Goal: Task Accomplishment & Management: Use online tool/utility

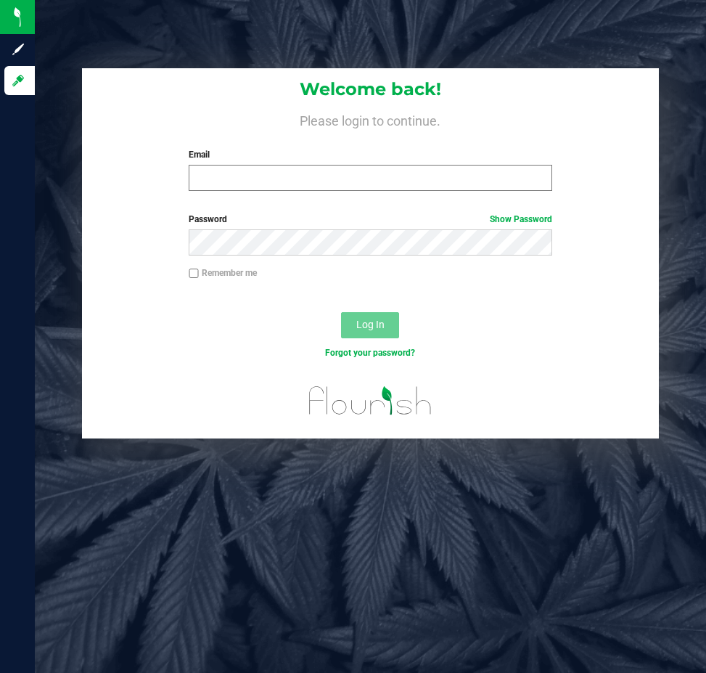
click at [269, 175] on input "Email" at bounding box center [371, 178] width 364 height 26
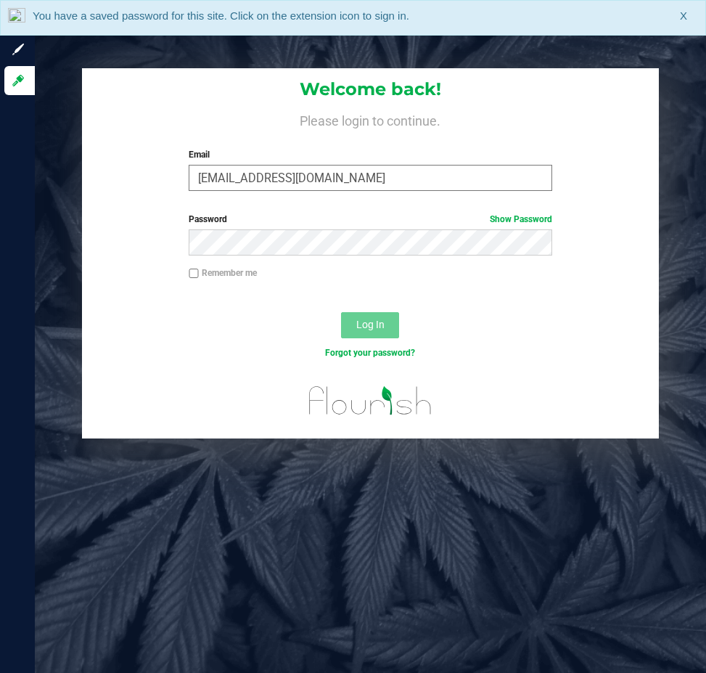
type input "[EMAIL_ADDRESS][DOMAIN_NAME]"
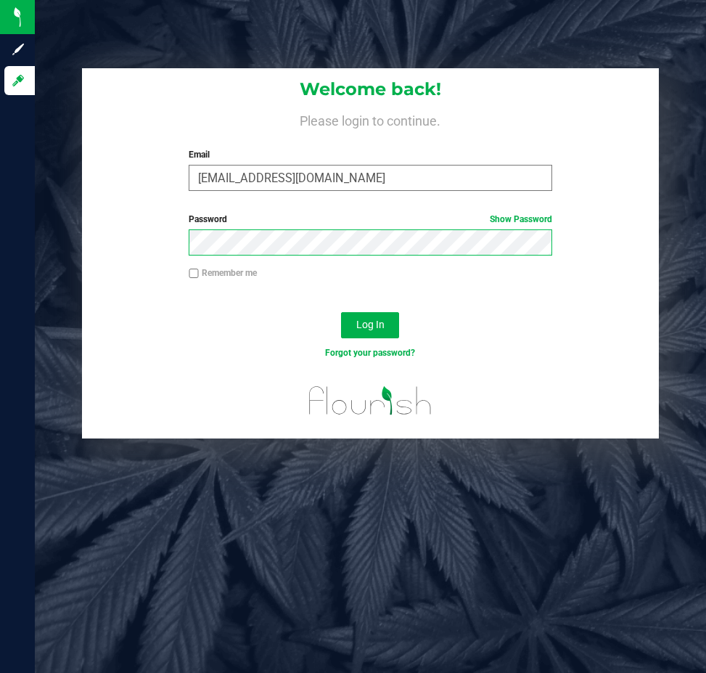
click at [341, 312] on button "Log In" at bounding box center [370, 325] width 58 height 26
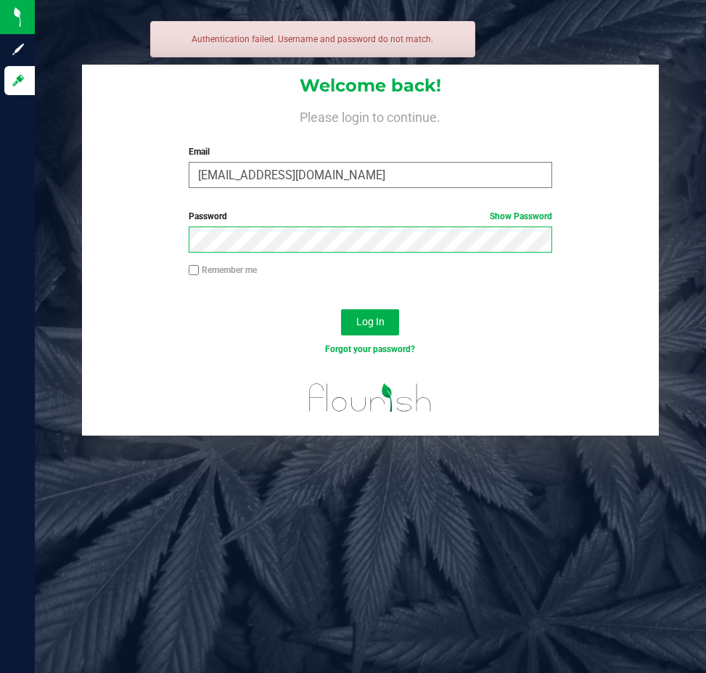
click at [341, 309] on button "Log In" at bounding box center [370, 322] width 58 height 26
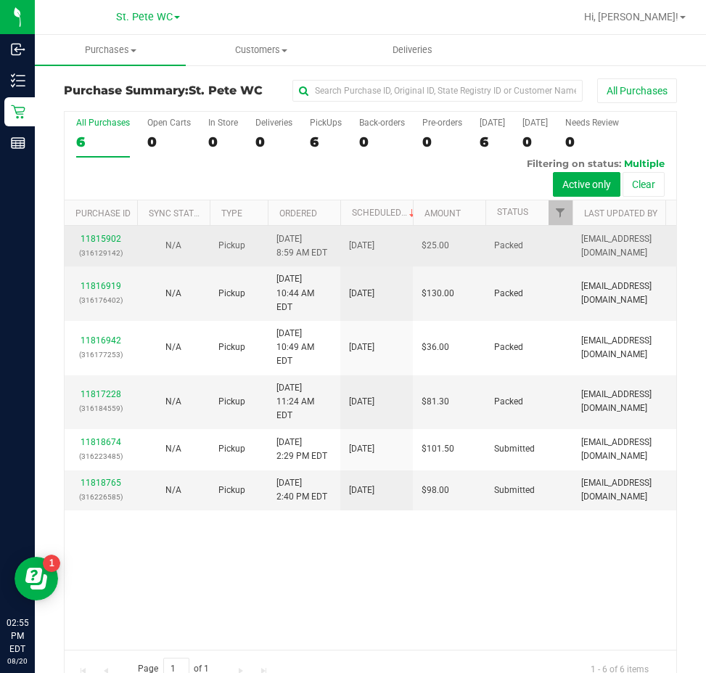
drag, startPoint x: 449, startPoint y: 556, endPoint x: 568, endPoint y: 290, distance: 291.8
click at [449, 554] on div "11815902 (316129142) N/A Pickup [DATE] 8:59 AM EDT 8/20/2025 $25.00 Packed [EMA…" at bounding box center [371, 438] width 612 height 424
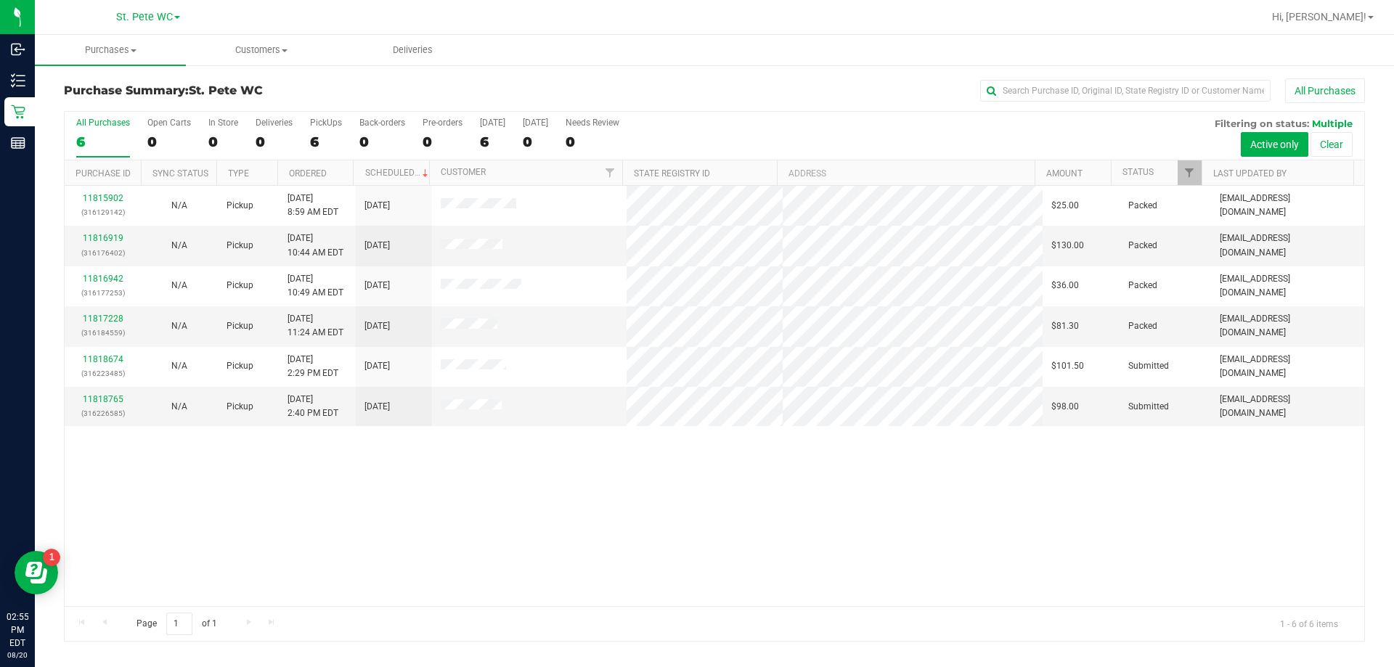
click at [373, 480] on div "11815902 (316129142) N/A Pickup [DATE] 8:59 AM EDT 8/20/2025 $25.00 Packed [EMA…" at bounding box center [715, 396] width 1300 height 420
click at [106, 394] on div "11818765 (316226585)" at bounding box center [102, 407] width 59 height 28
click at [107, 401] on link "11818765" at bounding box center [103, 399] width 41 height 10
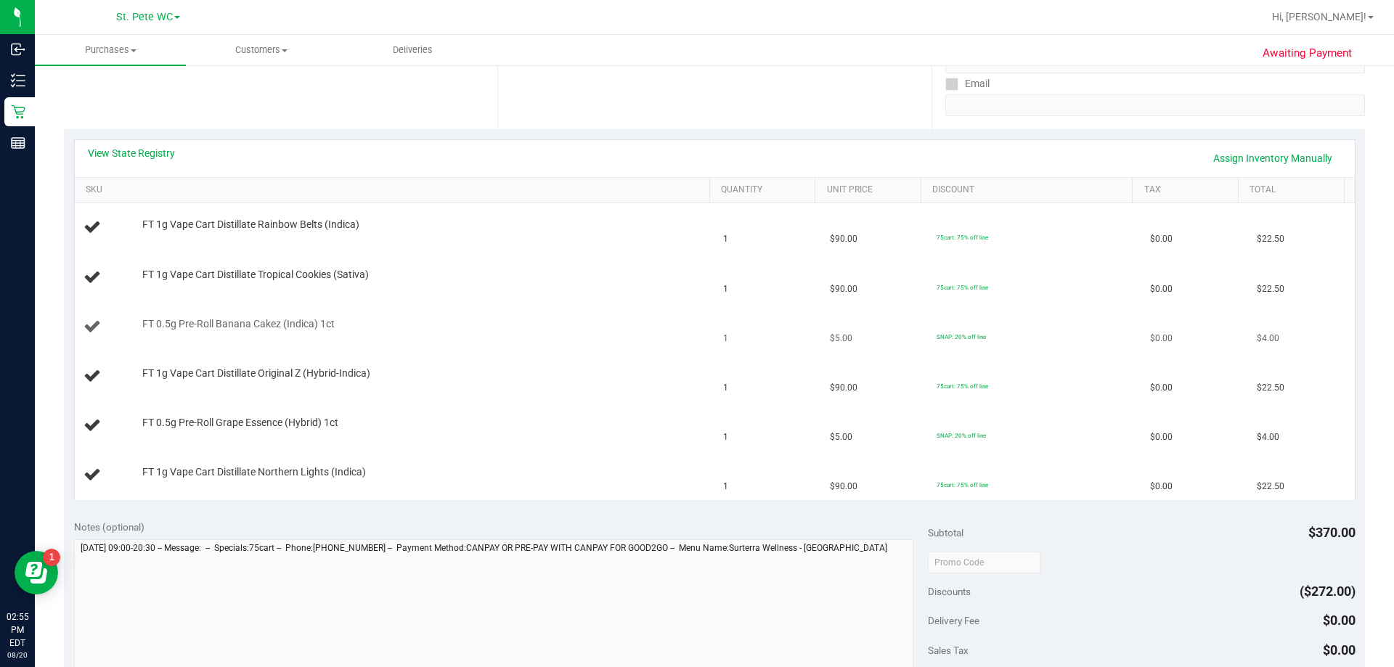
scroll to position [290, 0]
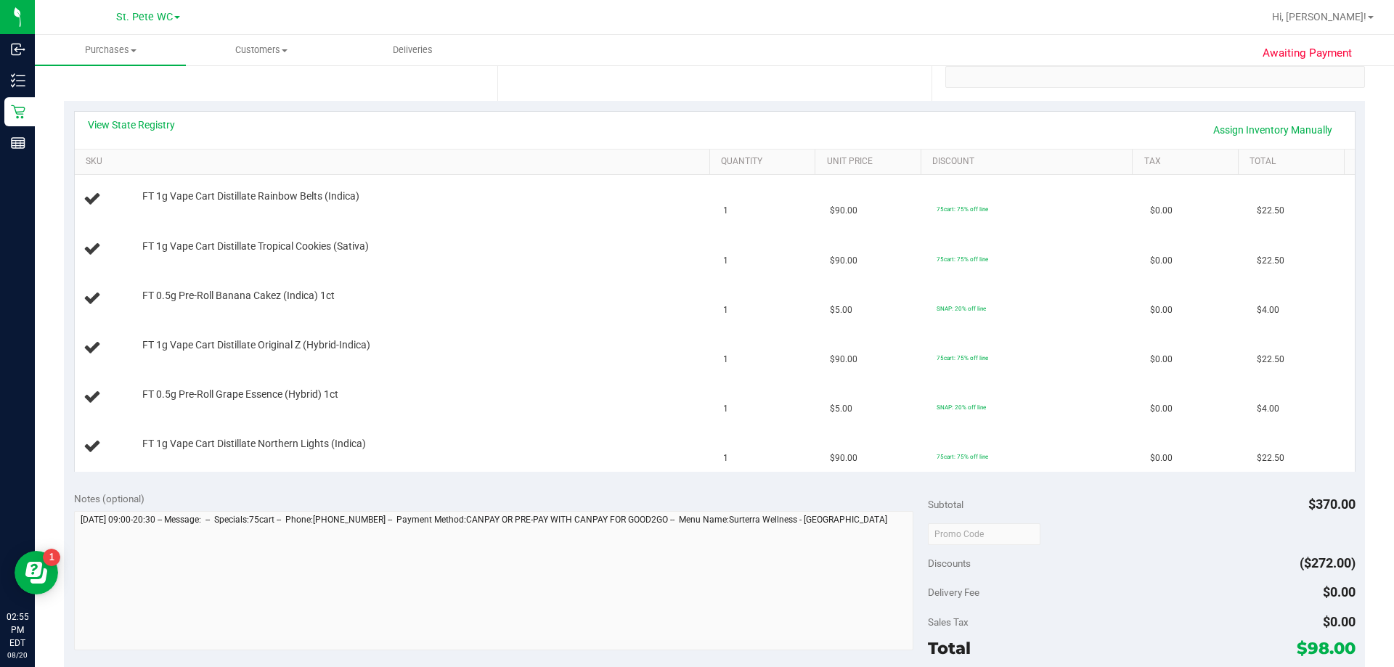
click at [155, 115] on div "View State Registry Assign Inventory Manually" at bounding box center [715, 130] width 1280 height 37
click at [152, 121] on link "View State Registry" at bounding box center [131, 125] width 87 height 15
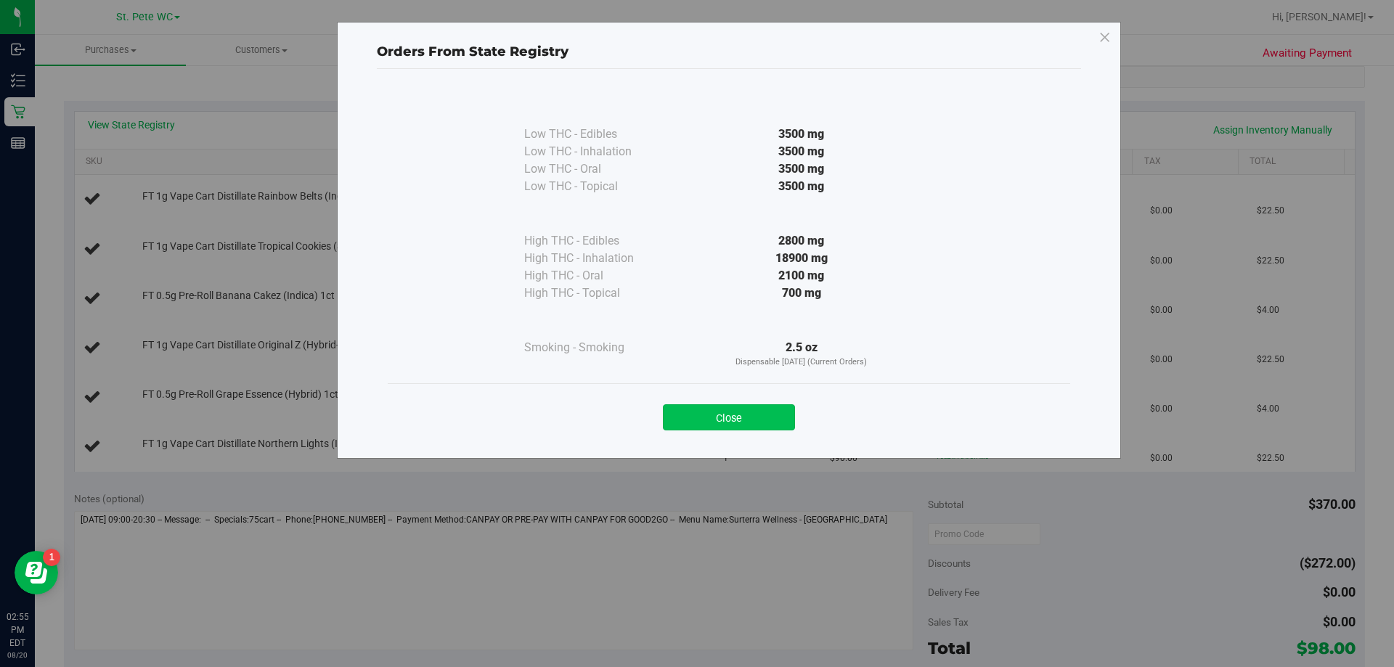
click at [664, 423] on button "Close" at bounding box center [729, 417] width 132 height 26
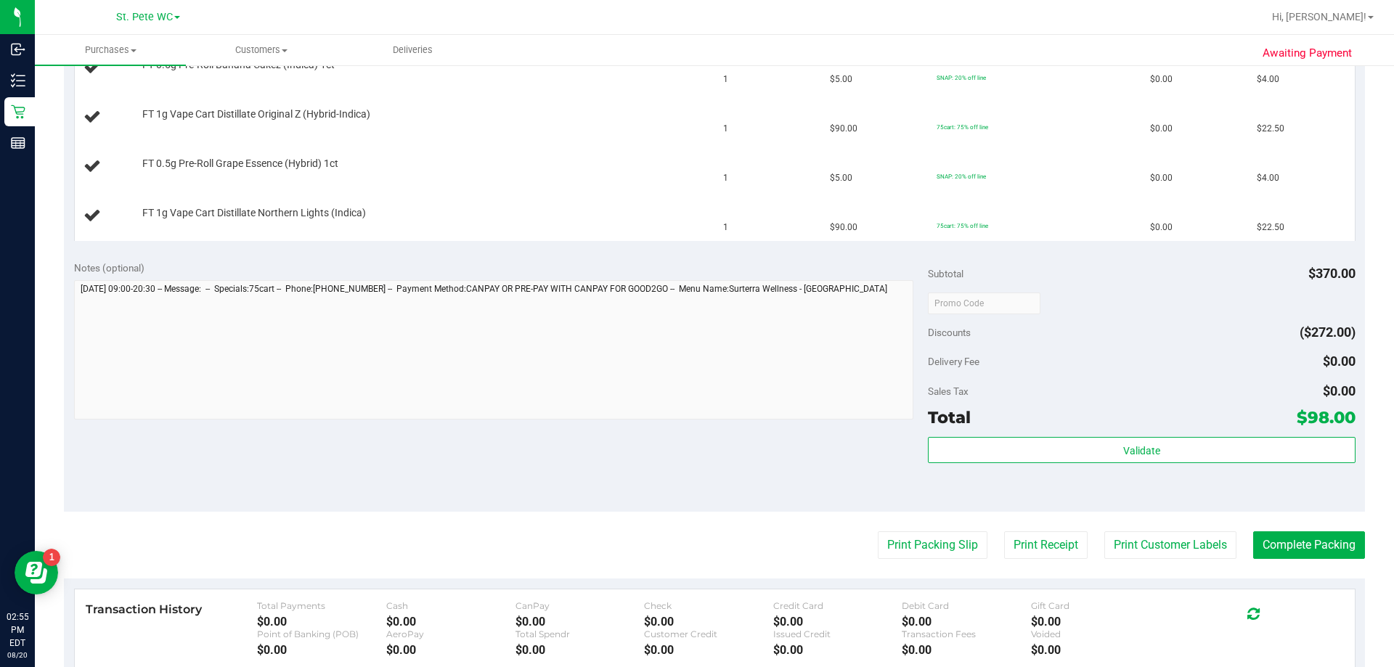
scroll to position [581, 0]
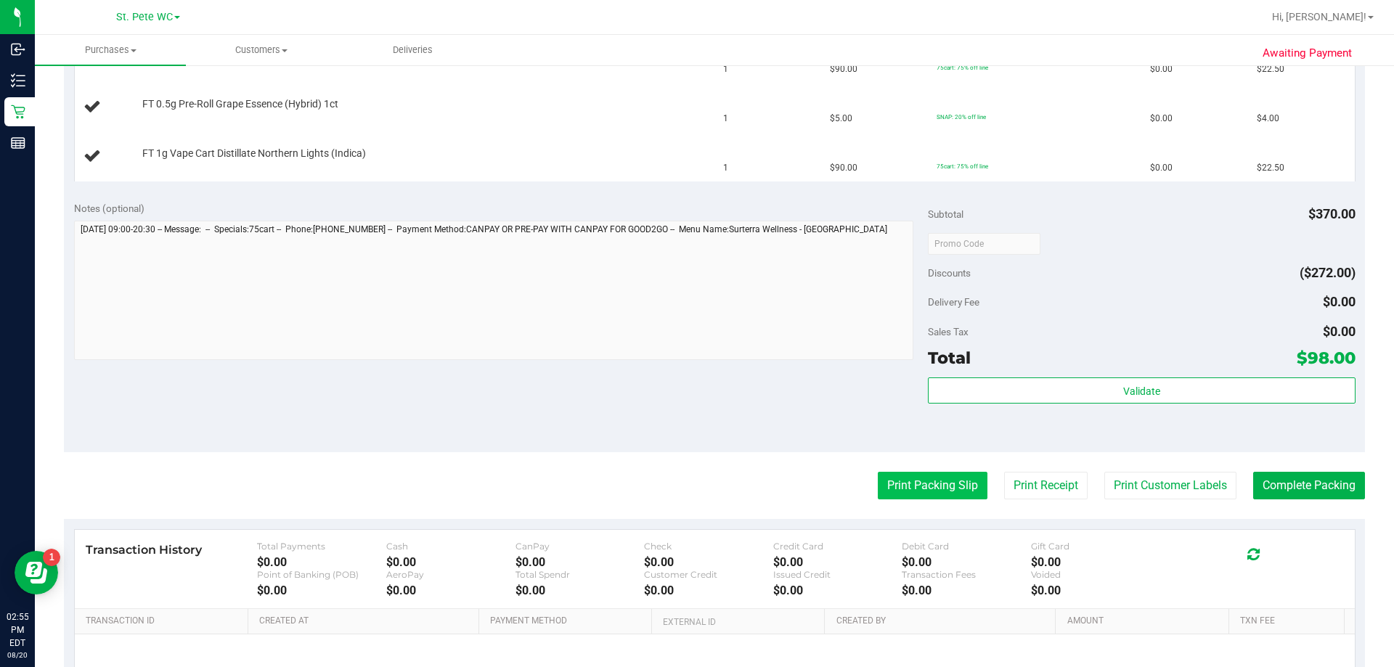
click at [706, 472] on button "Print Packing Slip" at bounding box center [933, 486] width 110 height 28
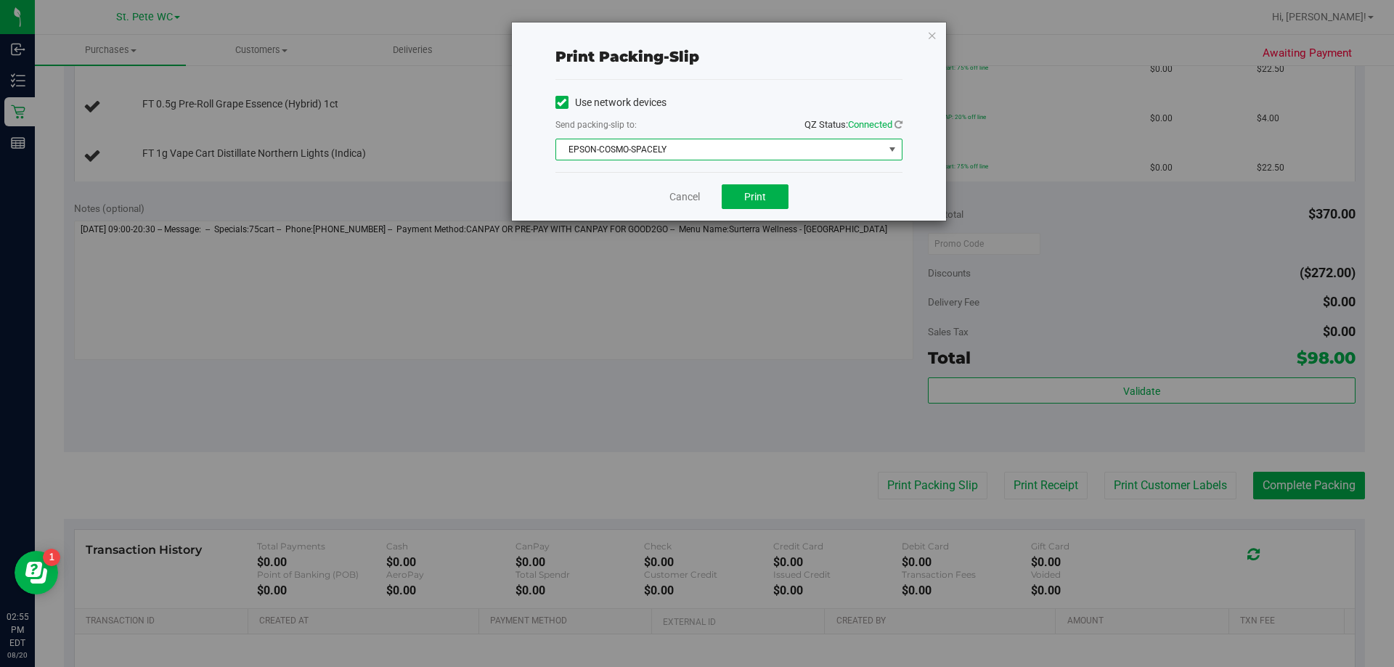
click at [682, 149] on span "EPSON-COSMO-SPACELY" at bounding box center [719, 149] width 327 height 20
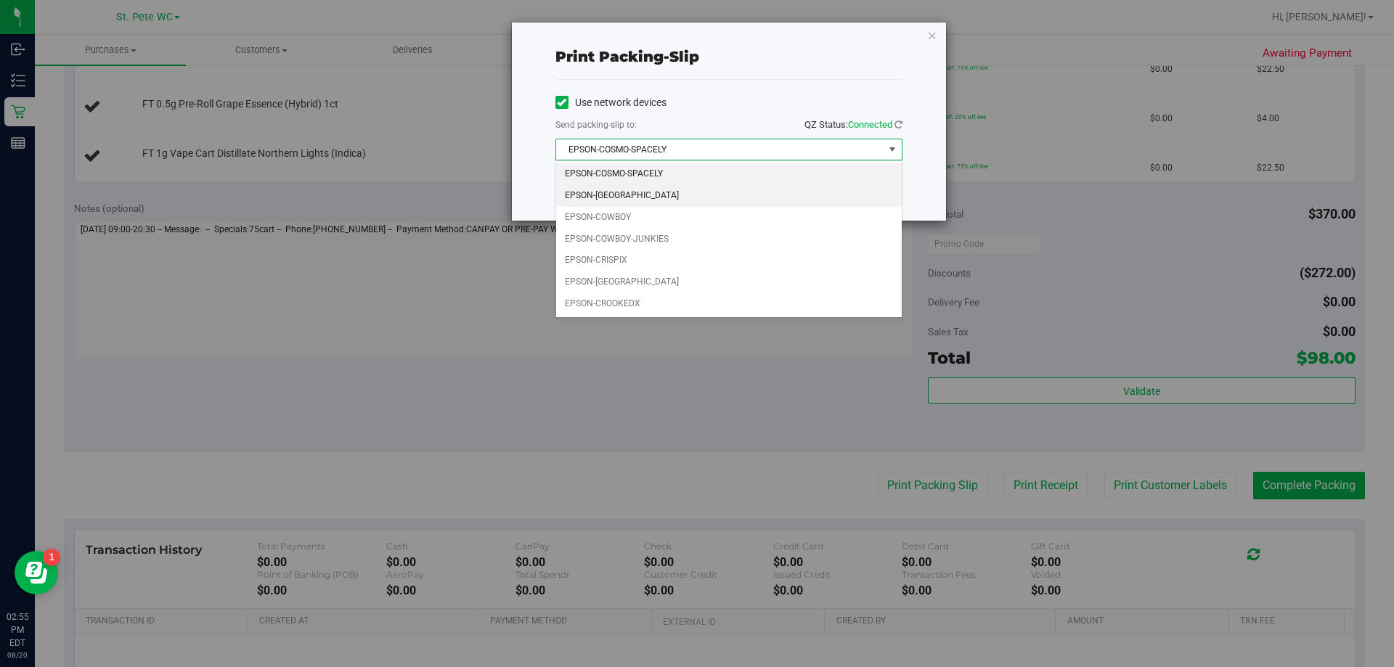
click at [641, 197] on li "EPSON-COSTA-RICA" at bounding box center [729, 196] width 346 height 22
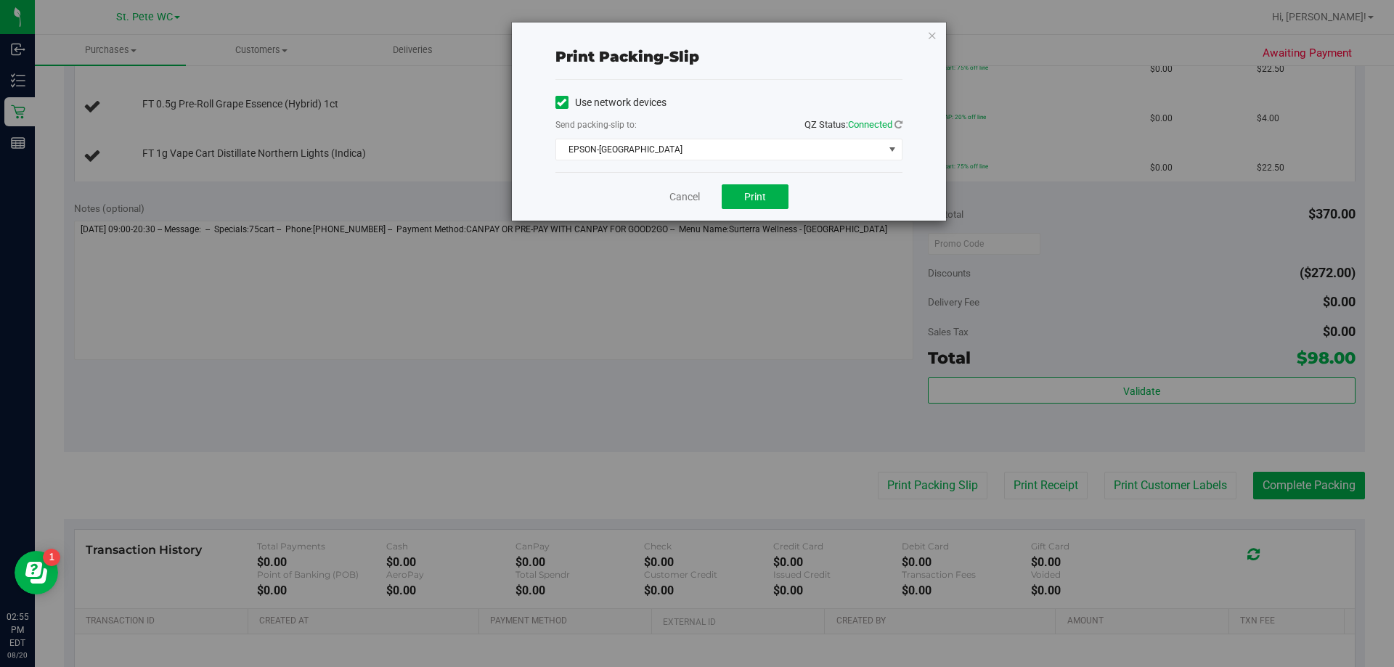
click at [706, 216] on div "Cancel Print" at bounding box center [728, 196] width 347 height 49
click at [706, 191] on span "Print" at bounding box center [755, 197] width 22 height 12
click at [706, 34] on icon "button" at bounding box center [932, 34] width 10 height 17
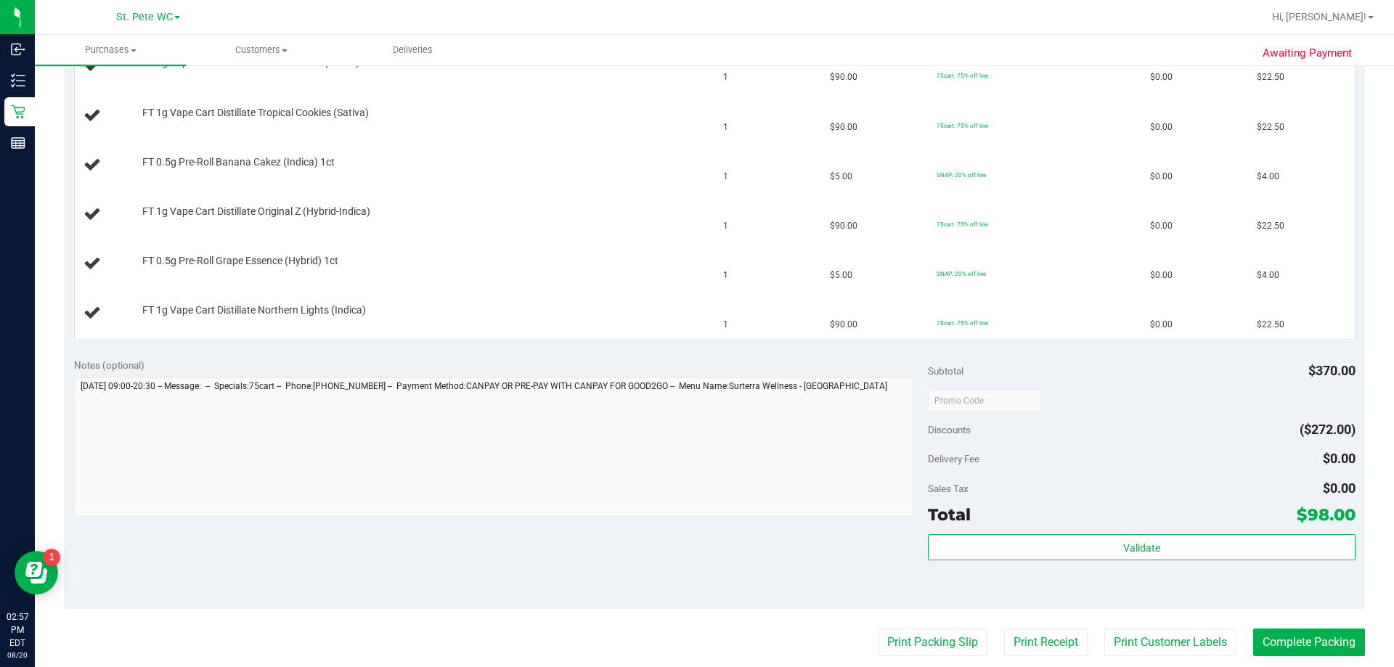
scroll to position [341, 0]
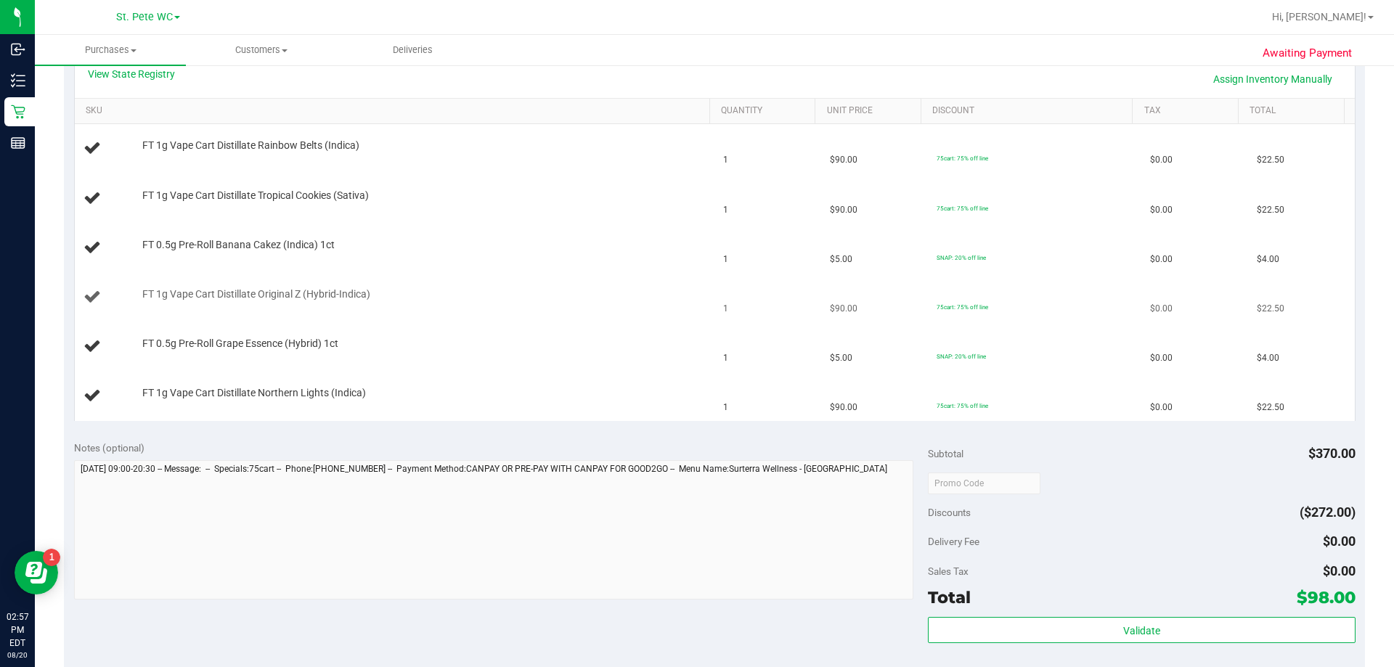
click at [571, 282] on td "FT 1g Vape Cart Distillate Original Z (Hybrid-Indica)" at bounding box center [395, 297] width 640 height 49
click at [566, 242] on div "FT 0.5g Pre-Roll Banana Cakez (Indica) 1ct" at bounding box center [419, 245] width 568 height 15
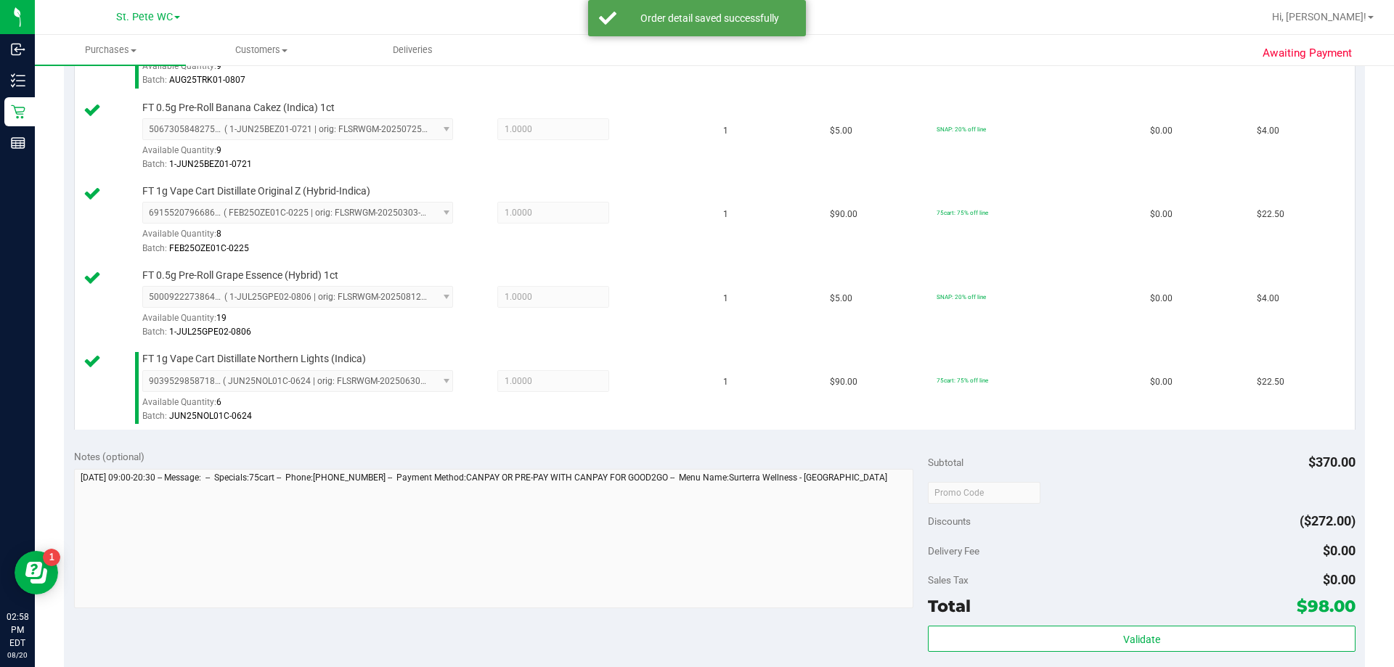
scroll to position [849, 0]
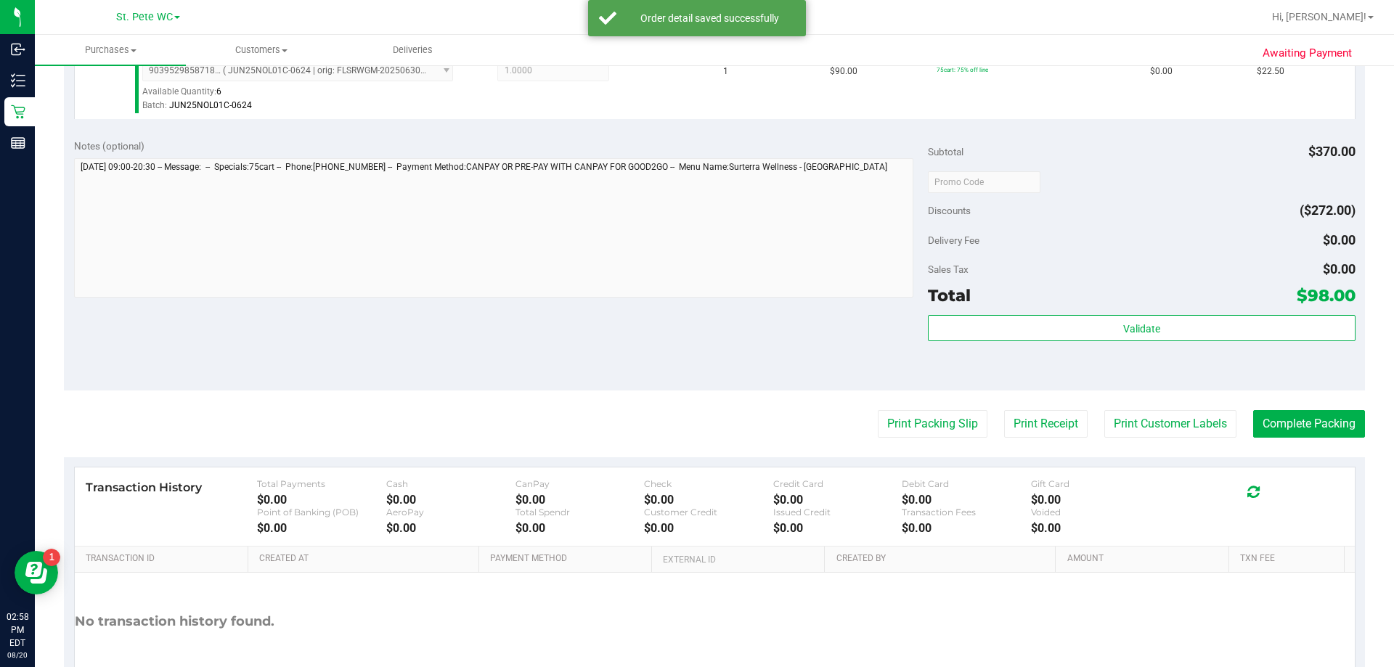
click at [706, 348] on div "Validate" at bounding box center [1141, 347] width 427 height 65
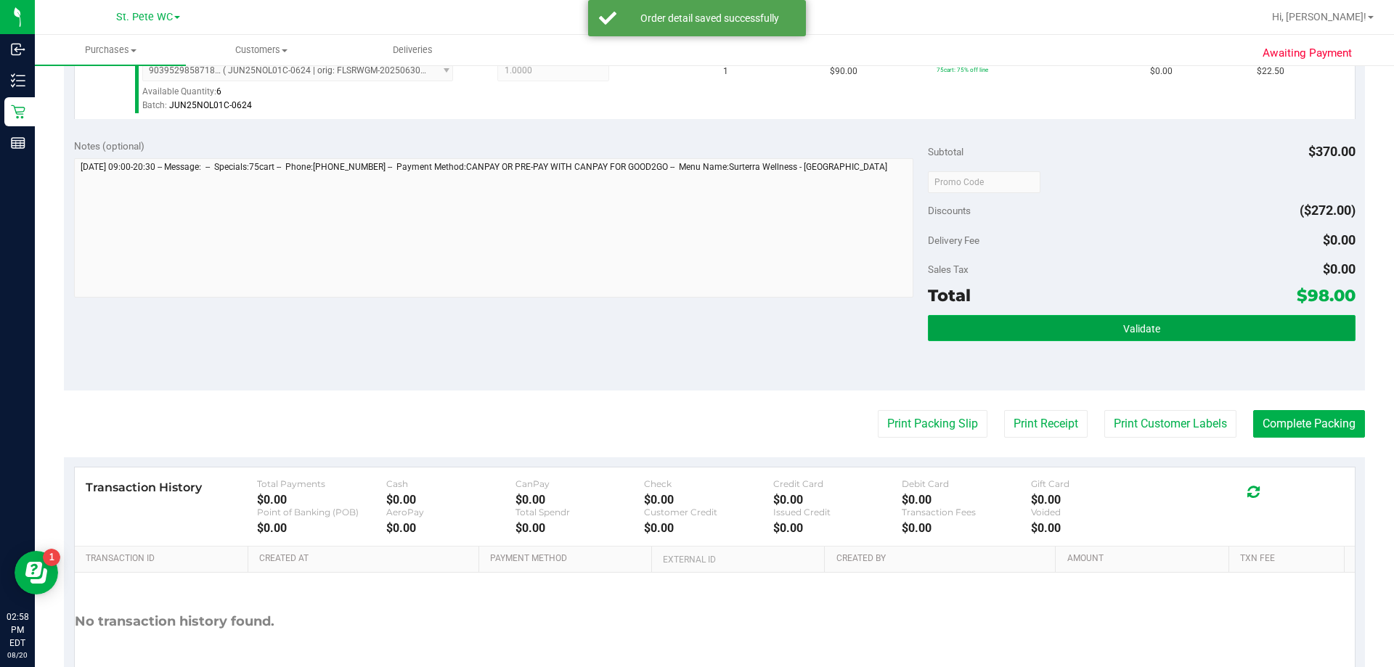
click at [706, 338] on button "Validate" at bounding box center [1141, 328] width 427 height 26
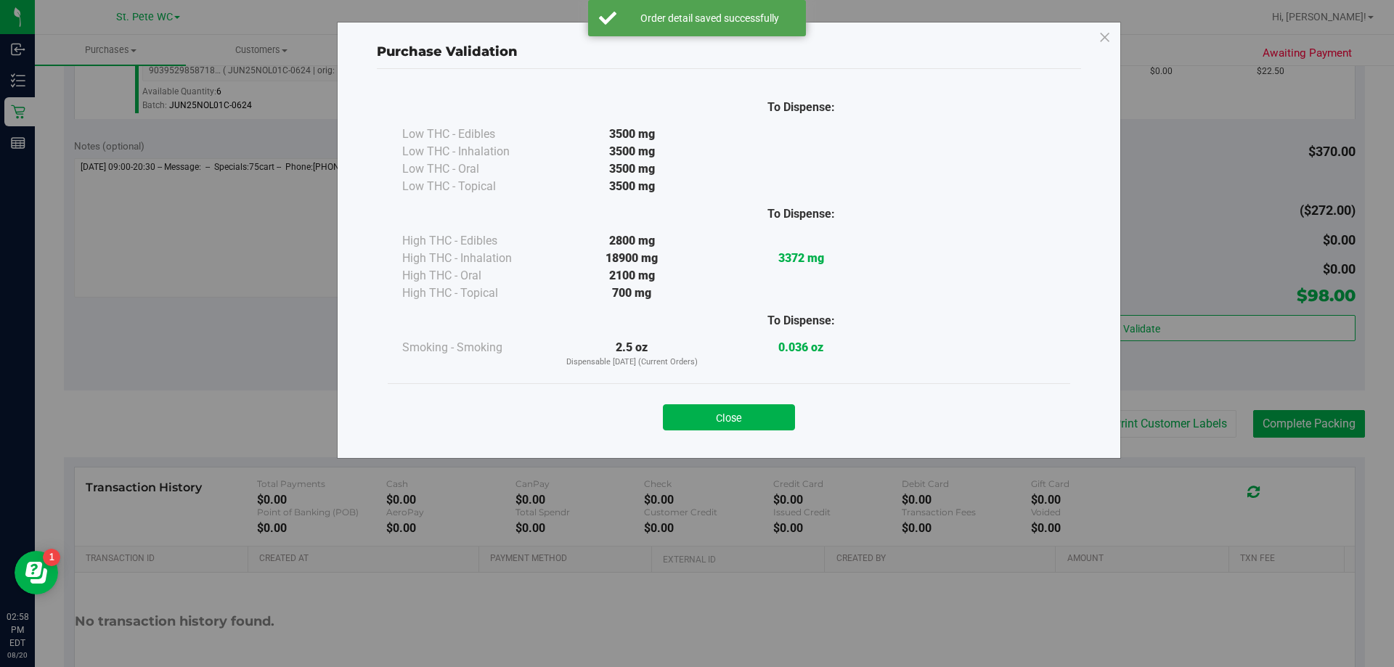
click at [706, 433] on div "Close" at bounding box center [729, 412] width 682 height 59
click at [706, 423] on button "Close" at bounding box center [729, 417] width 132 height 26
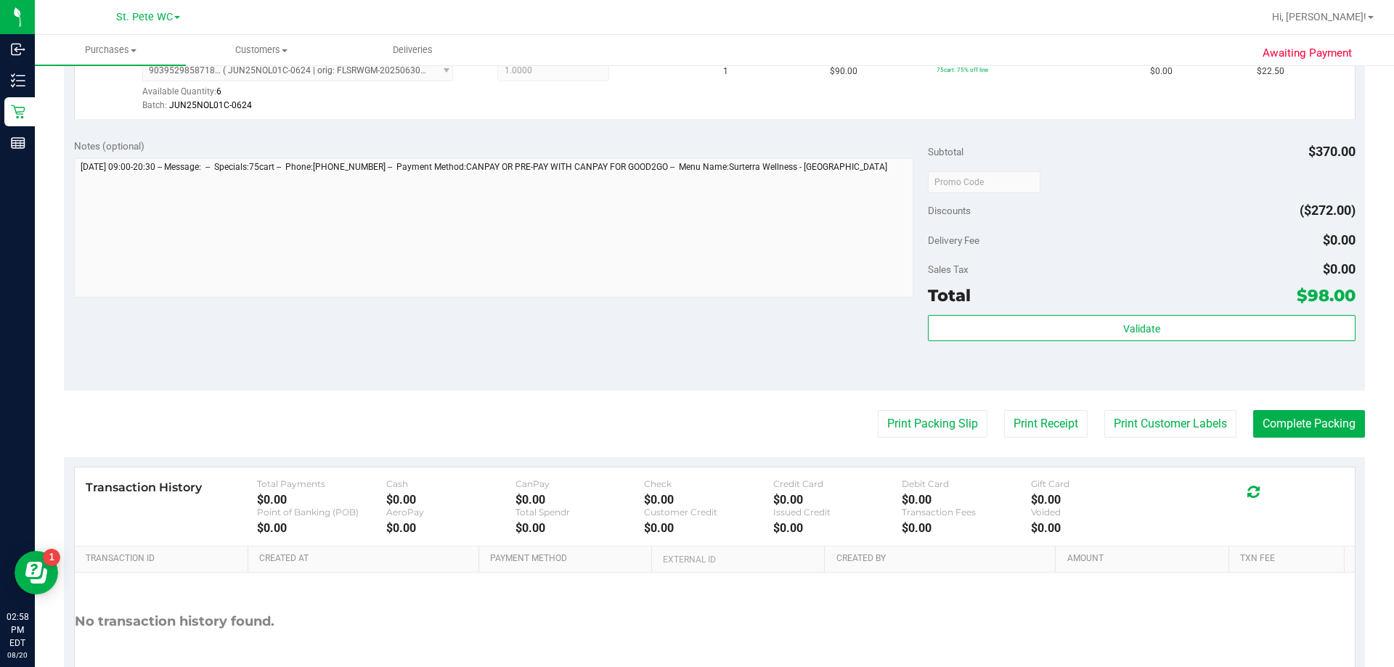
click at [706, 417] on div "Print Packing Slip Print Receipt Print Customer Labels Complete Packing" at bounding box center [714, 424] width 1301 height 28
click at [706, 421] on button "Print Customer Labels" at bounding box center [1170, 424] width 132 height 28
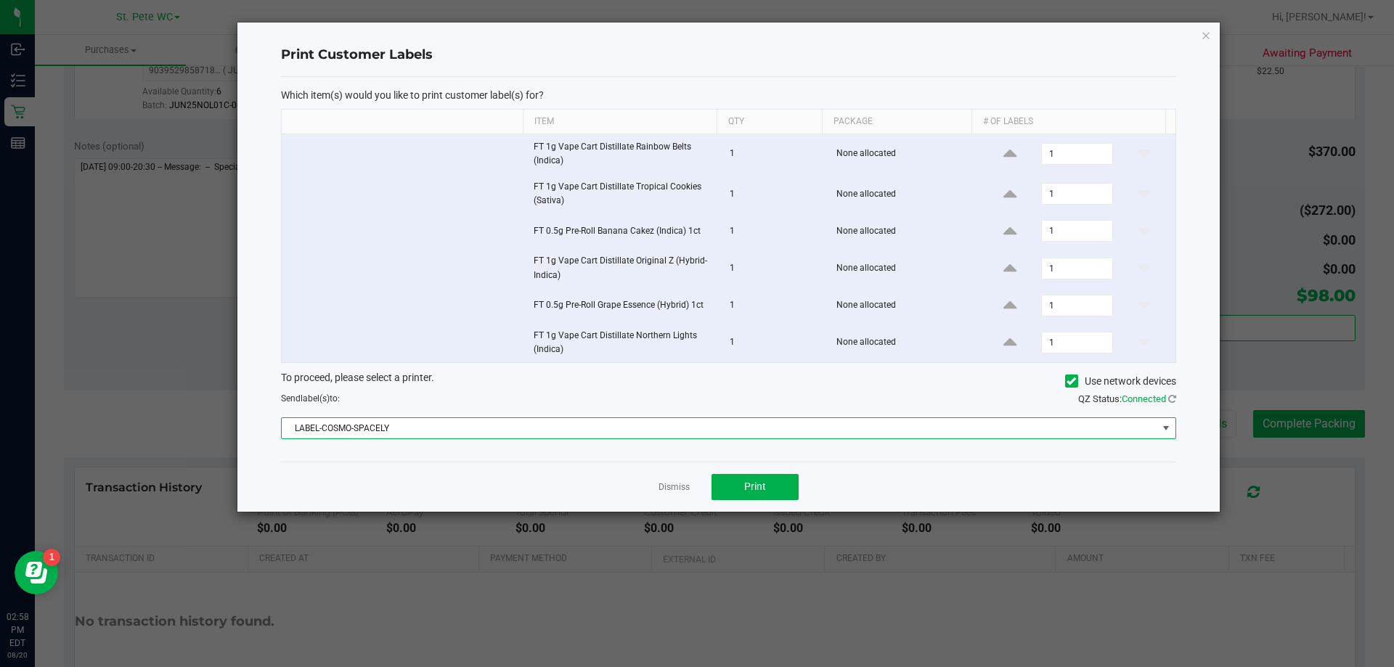
click at [431, 426] on span "LABEL-COSMO-SPACELY" at bounding box center [720, 428] width 876 height 20
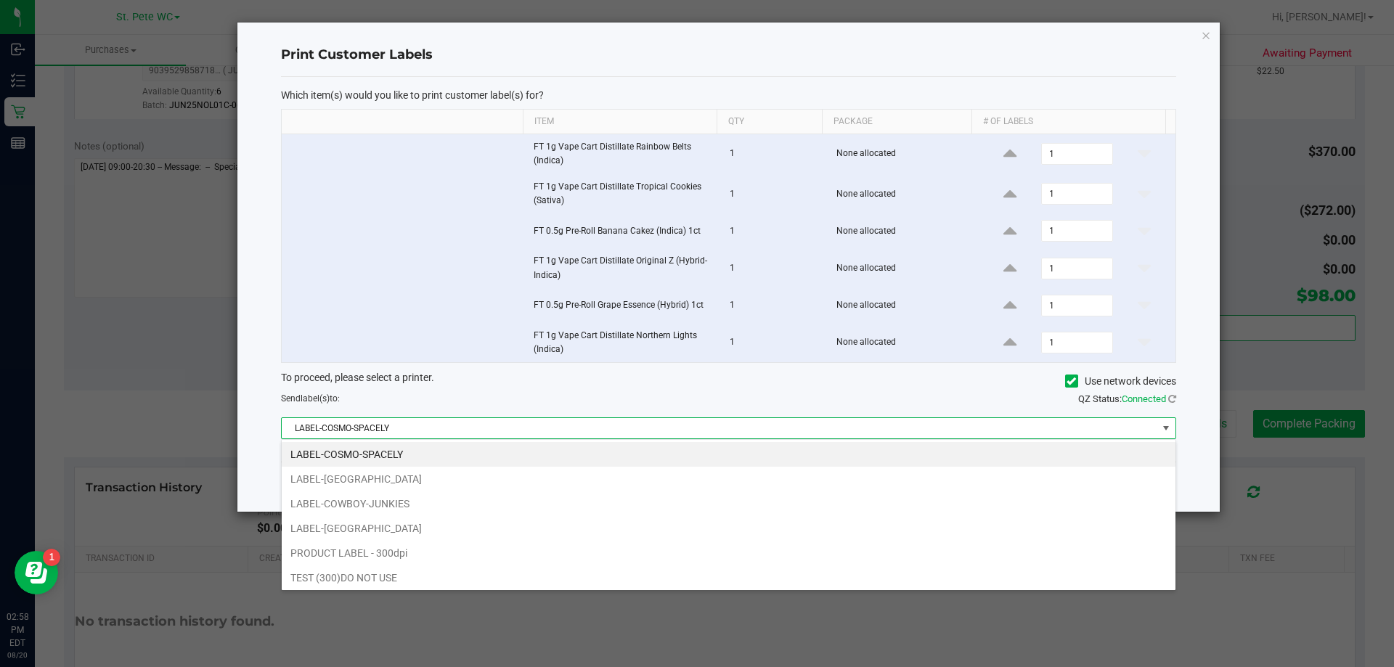
scroll to position [22, 894]
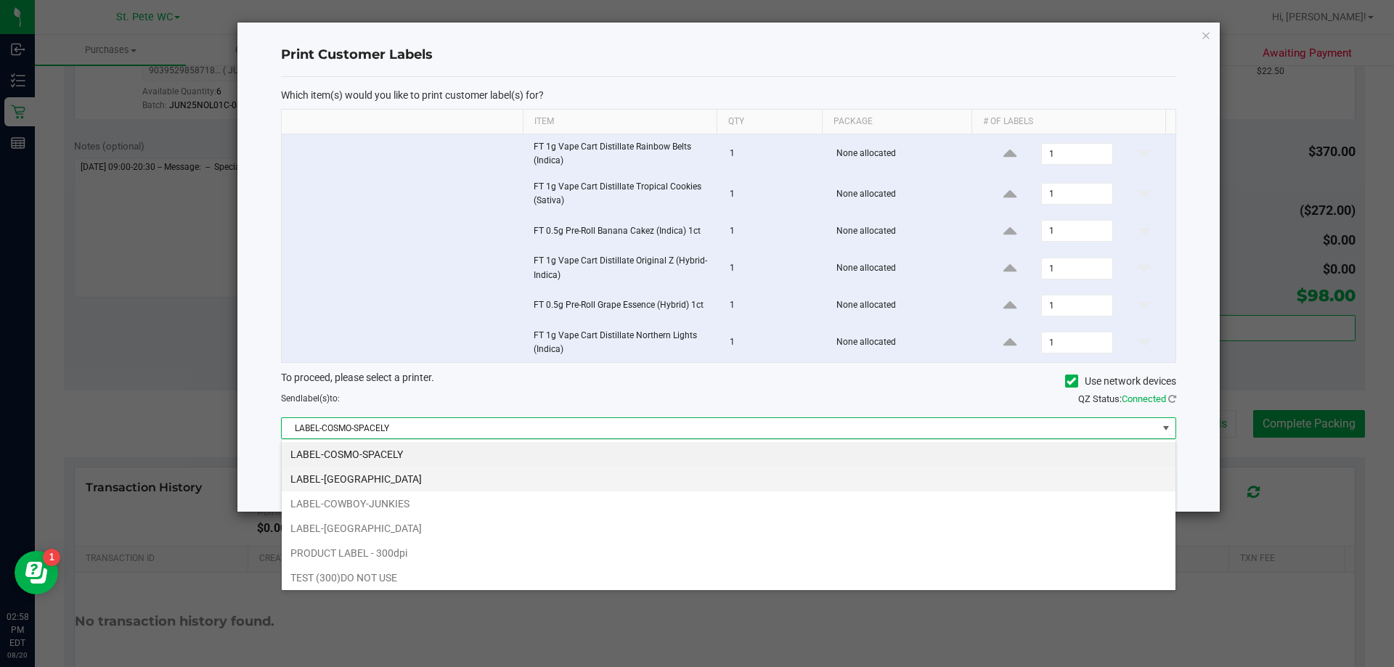
click at [406, 478] on li "LABEL-[GEOGRAPHIC_DATA]" at bounding box center [729, 479] width 894 height 25
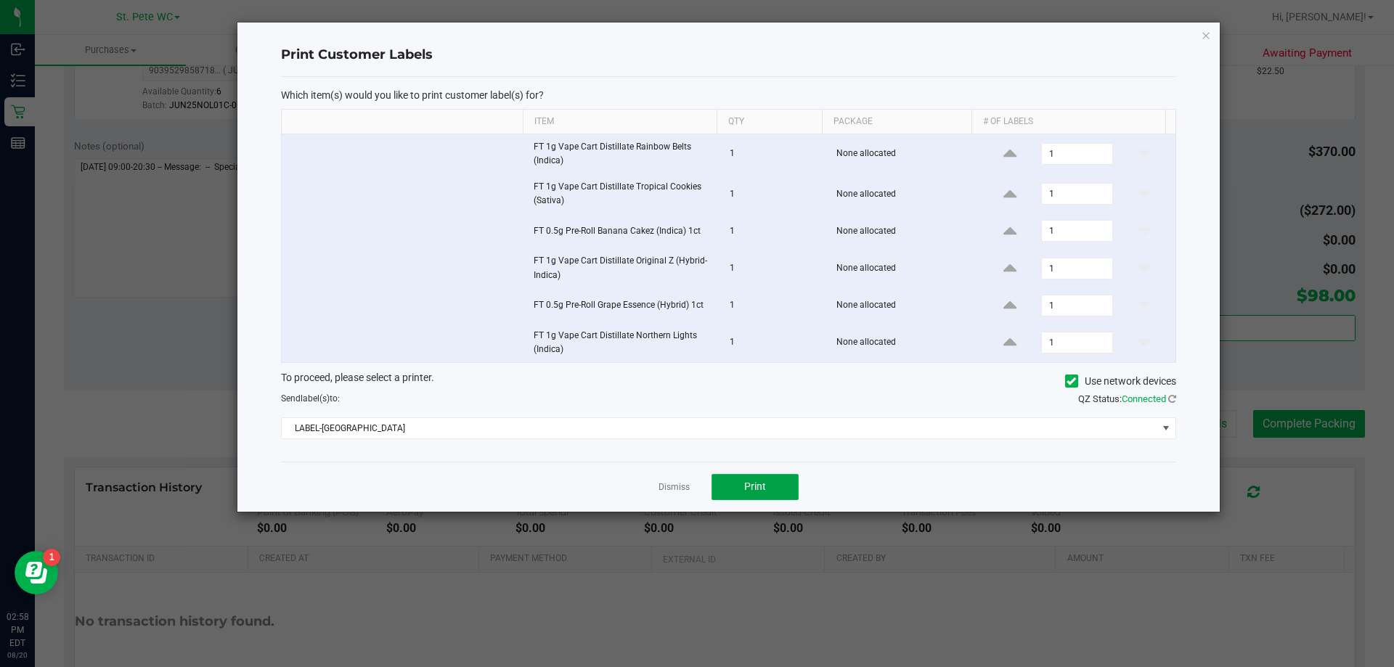
click at [706, 479] on button "Print" at bounding box center [754, 487] width 87 height 26
click at [706, 31] on icon "button" at bounding box center [1206, 34] width 10 height 17
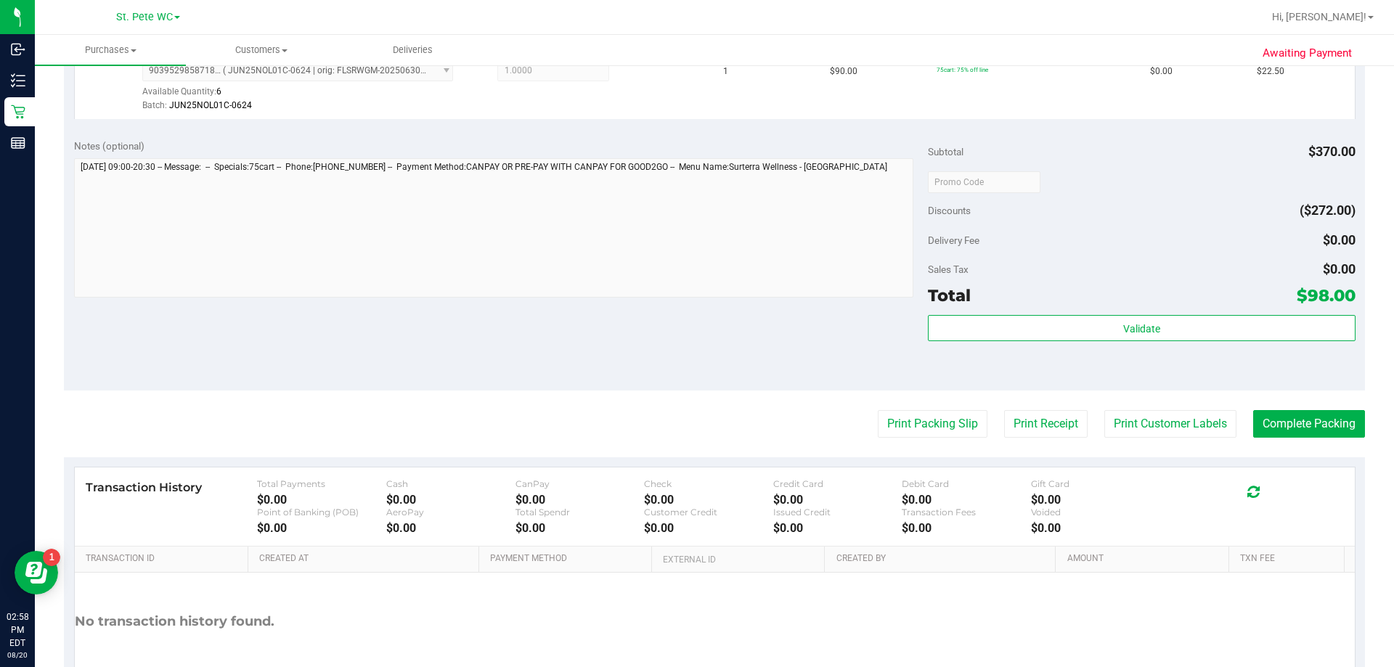
click at [706, 366] on div "Validate" at bounding box center [1141, 347] width 427 height 65
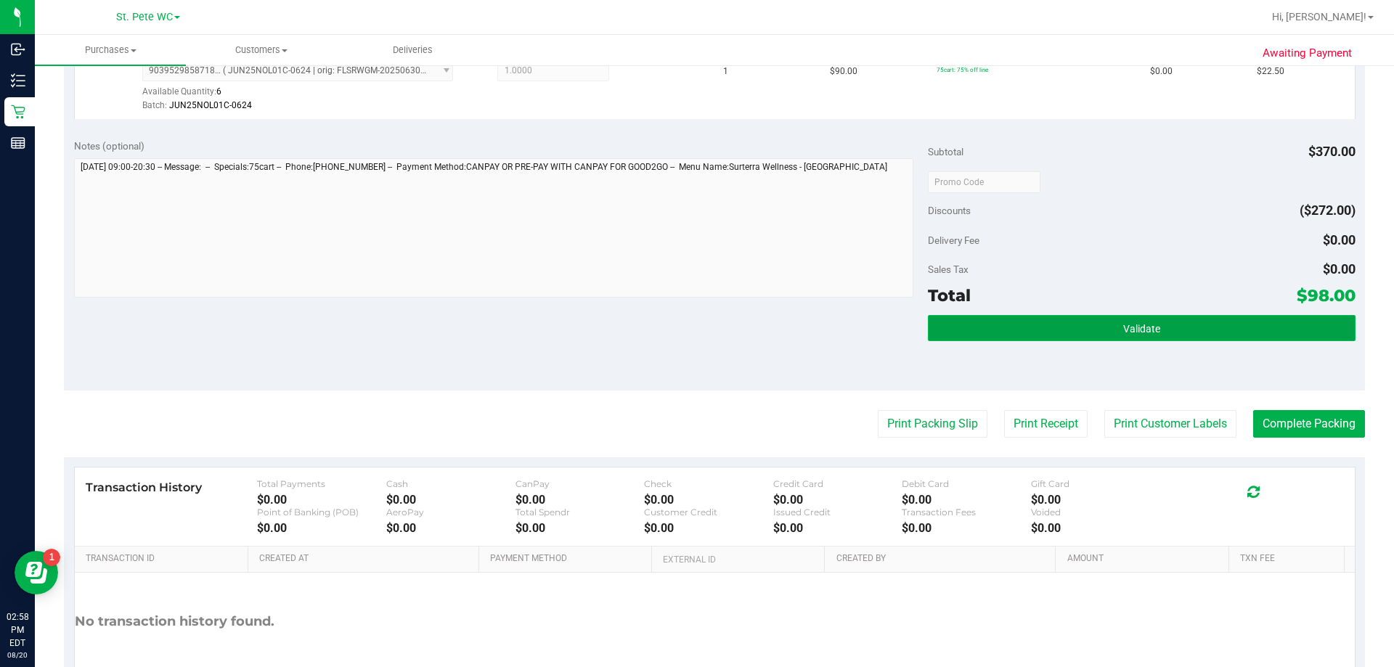
click at [706, 340] on button "Validate" at bounding box center [1141, 328] width 427 height 26
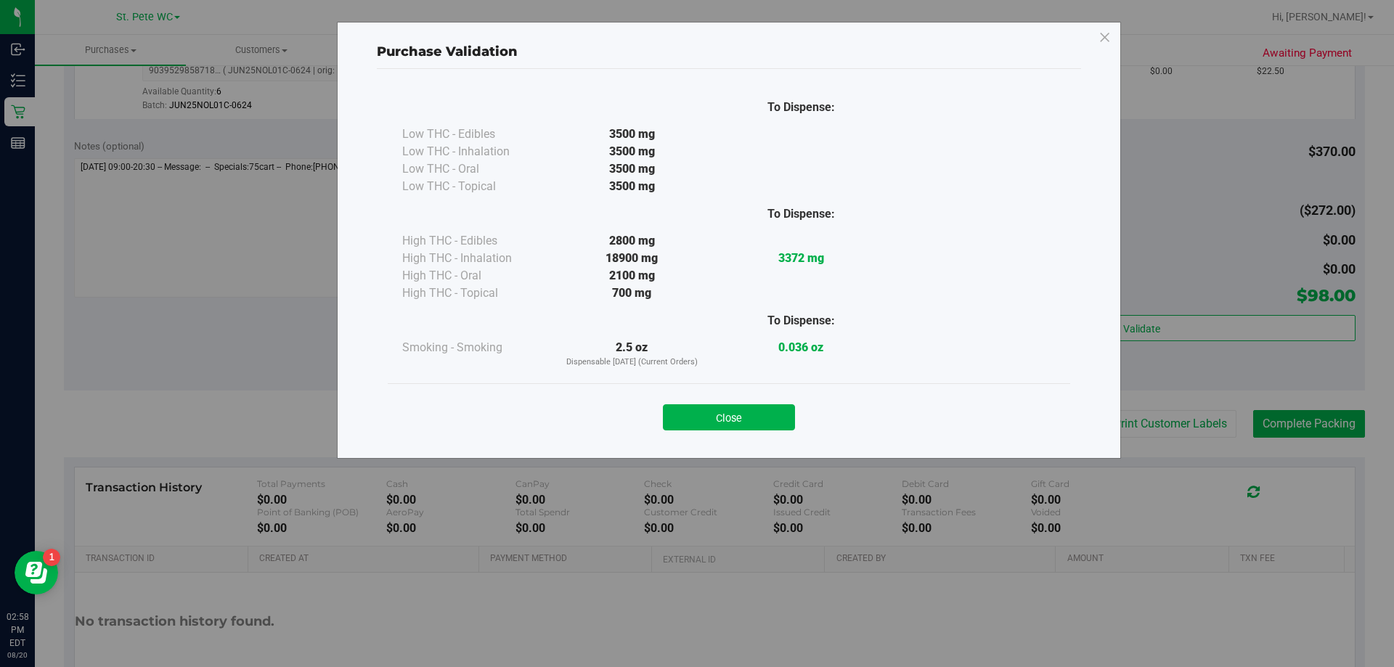
click at [706, 407] on button "Close" at bounding box center [729, 417] width 132 height 26
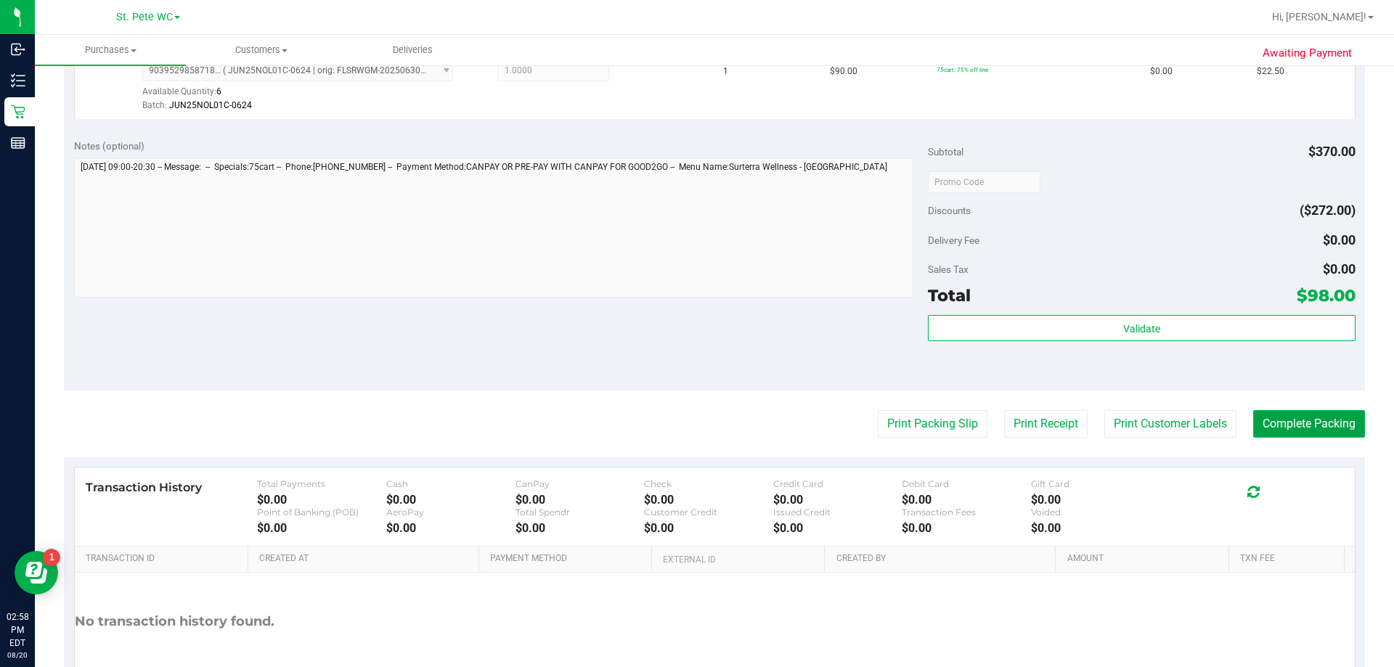
click at [706, 428] on button "Complete Packing" at bounding box center [1309, 424] width 112 height 28
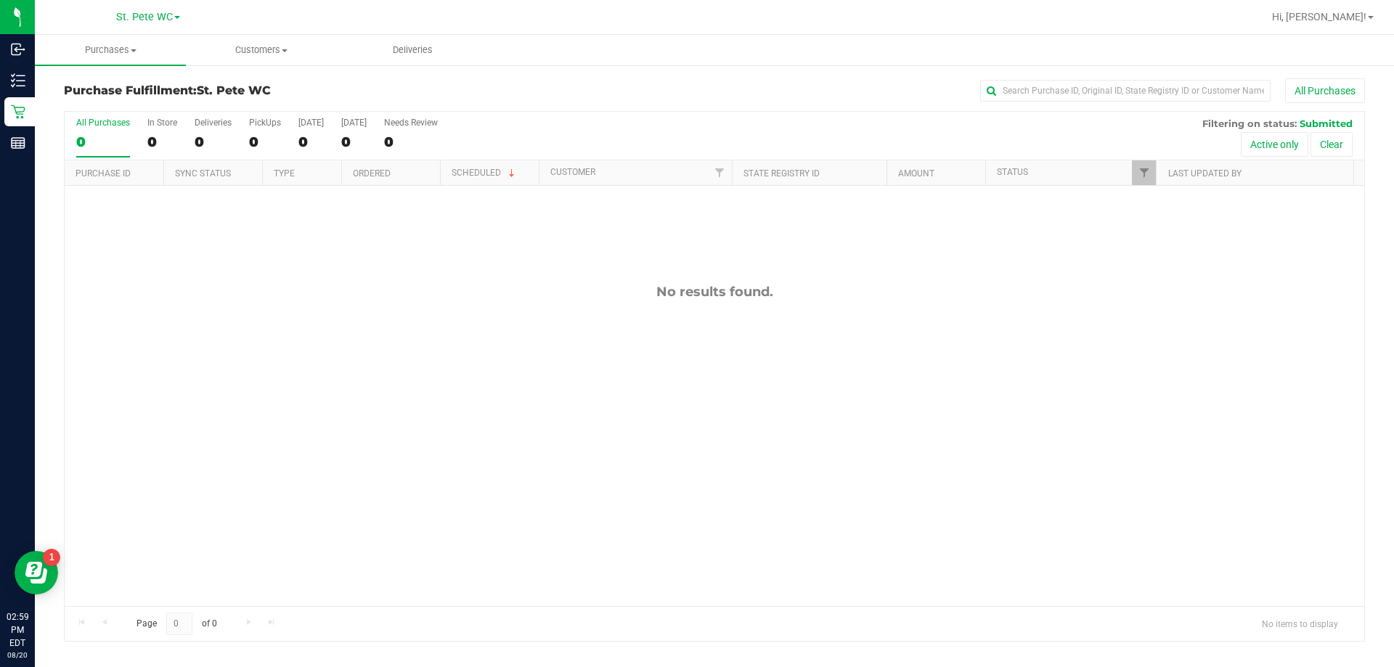
click at [706, 168] on div at bounding box center [1144, 172] width 7 height 25
click at [706, 171] on link "Filter" at bounding box center [1144, 172] width 24 height 25
click at [706, 236] on input "Select All" at bounding box center [1150, 234] width 9 height 9
checkbox input "true"
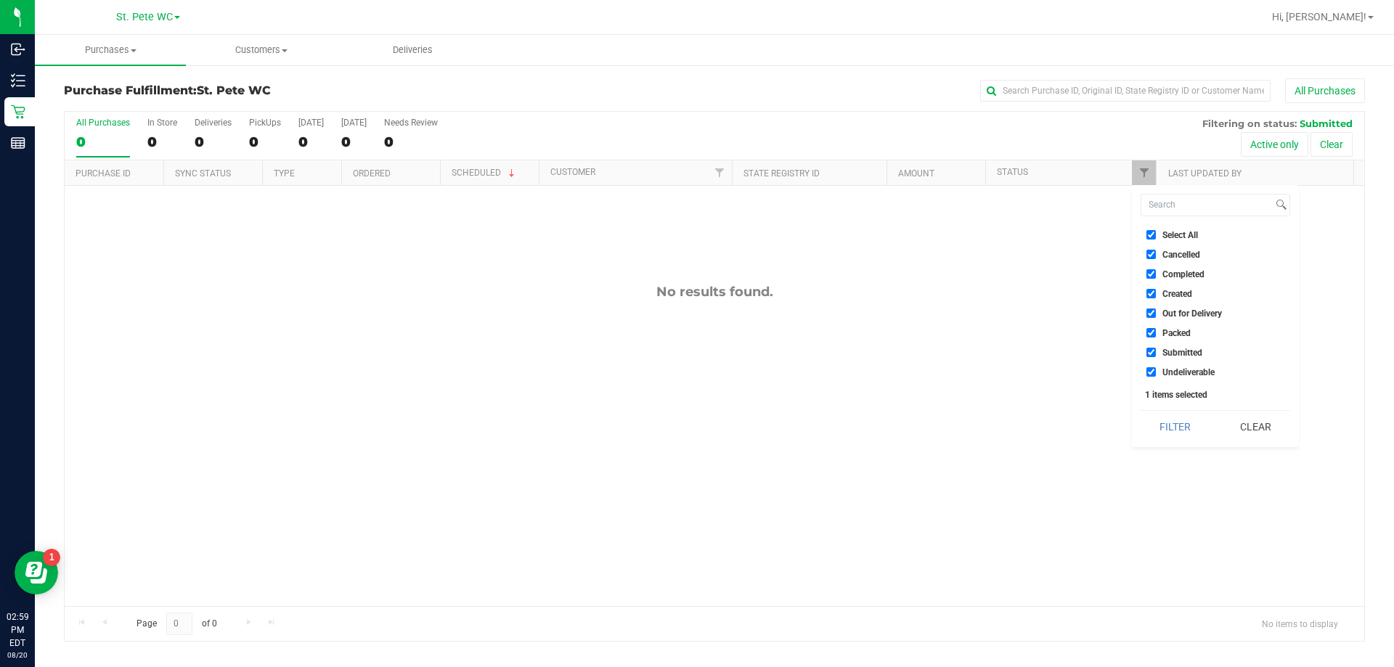
checkbox input "true"
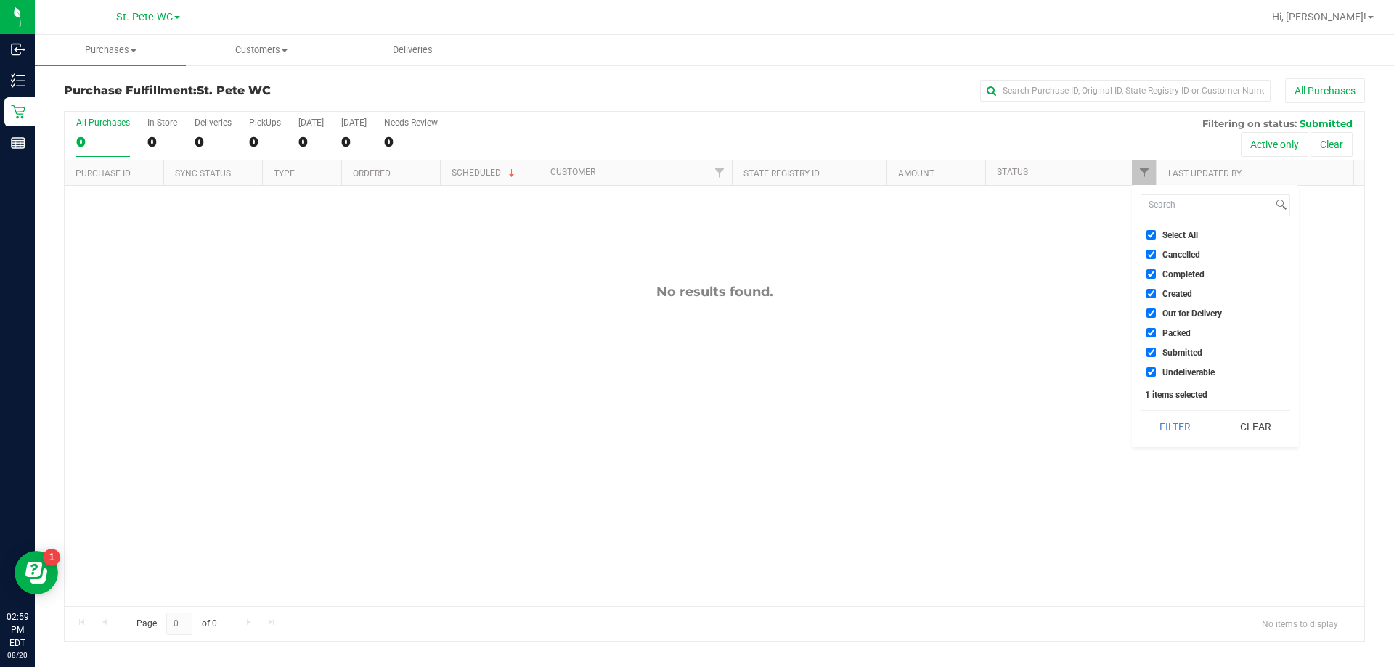
checkbox input "true"
click at [706, 236] on input "Select All" at bounding box center [1150, 234] width 9 height 9
checkbox input "false"
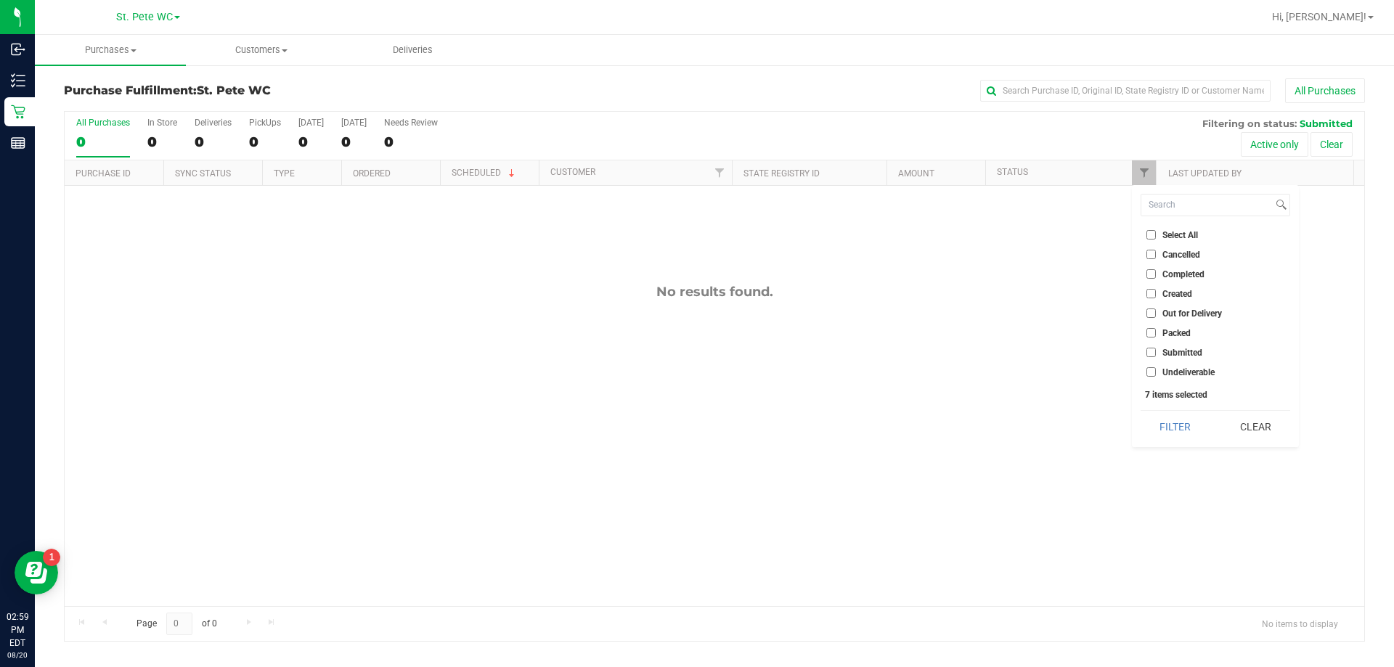
checkbox input "false"
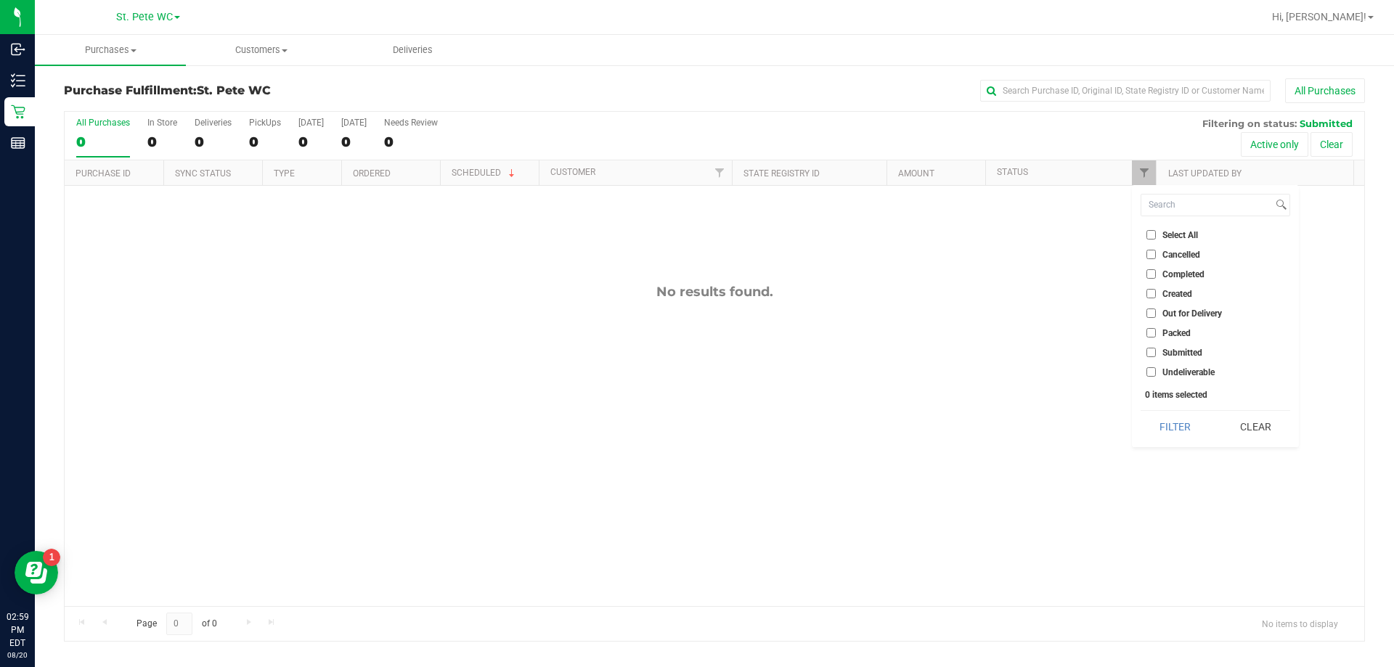
click at [706, 330] on input "Packed" at bounding box center [1150, 332] width 9 height 9
checkbox input "true"
click at [706, 429] on button "Filter" at bounding box center [1176, 427] width 70 height 32
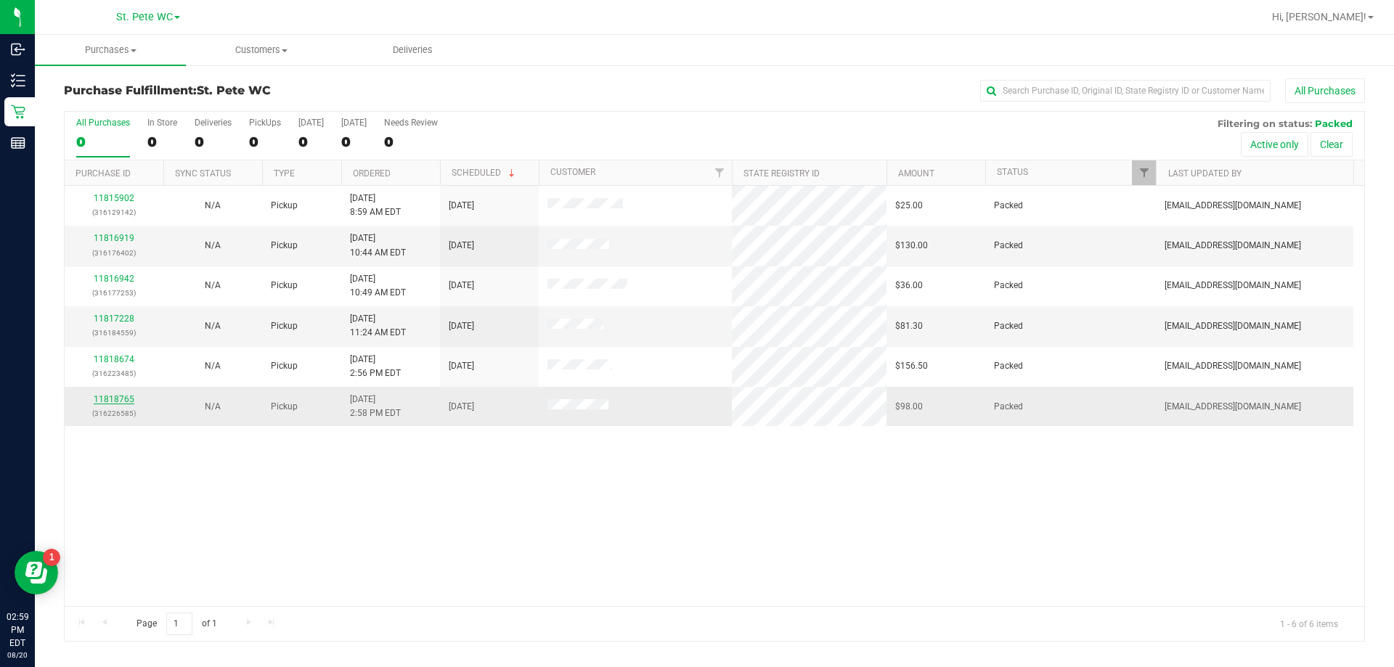
click at [115, 399] on link "11818765" at bounding box center [114, 399] width 41 height 10
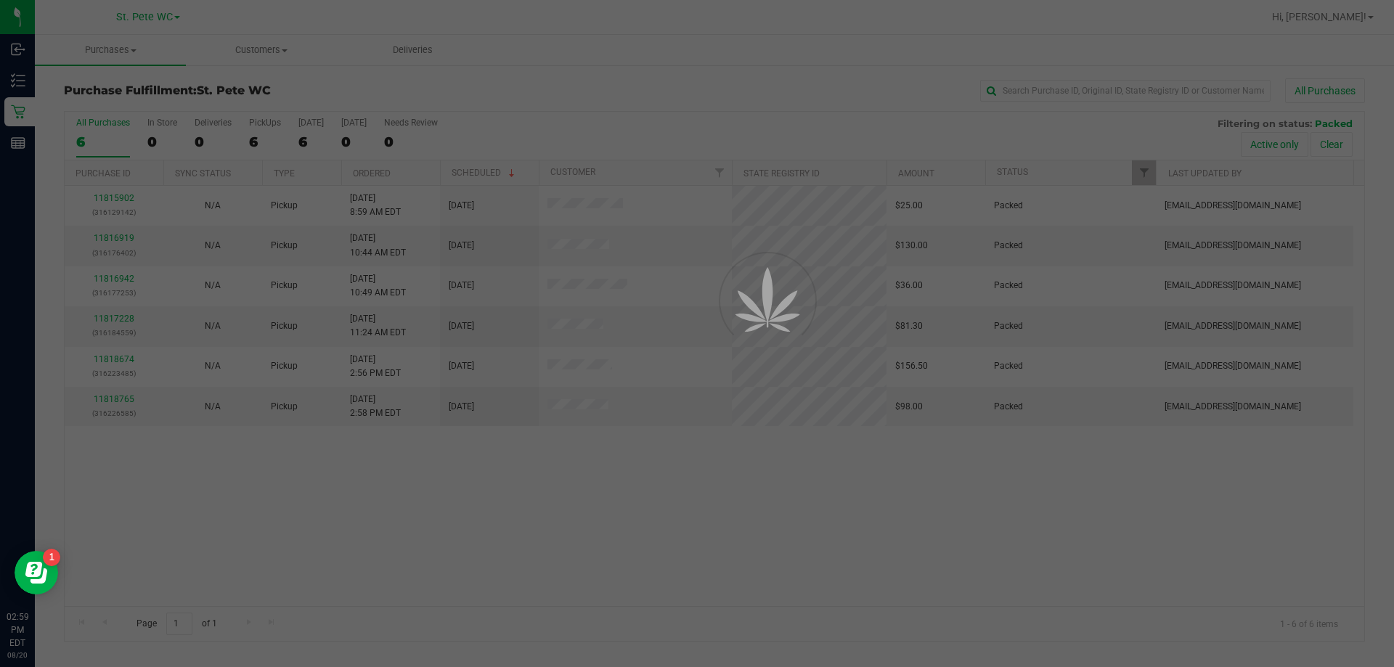
click at [706, 566] on div at bounding box center [697, 333] width 1394 height 667
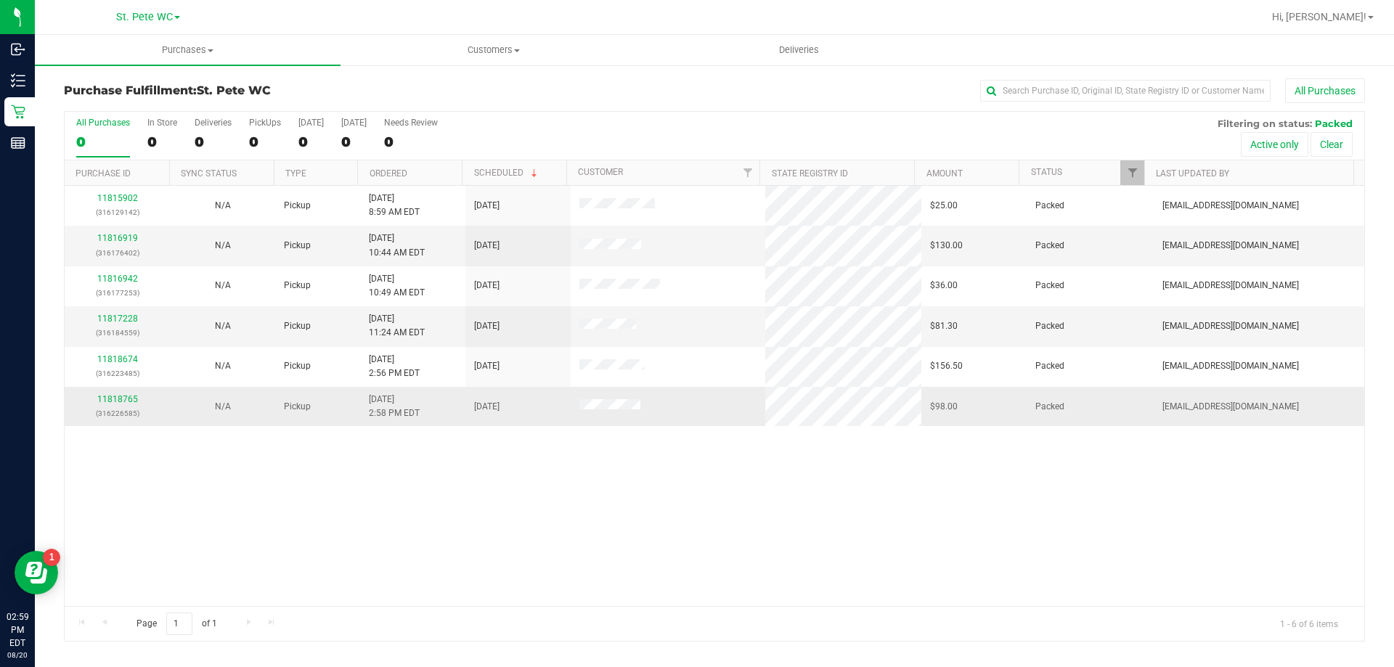
click at [117, 393] on div "11818765 (316226585)" at bounding box center [117, 407] width 88 height 28
click at [117, 396] on link "11818765" at bounding box center [117, 399] width 41 height 10
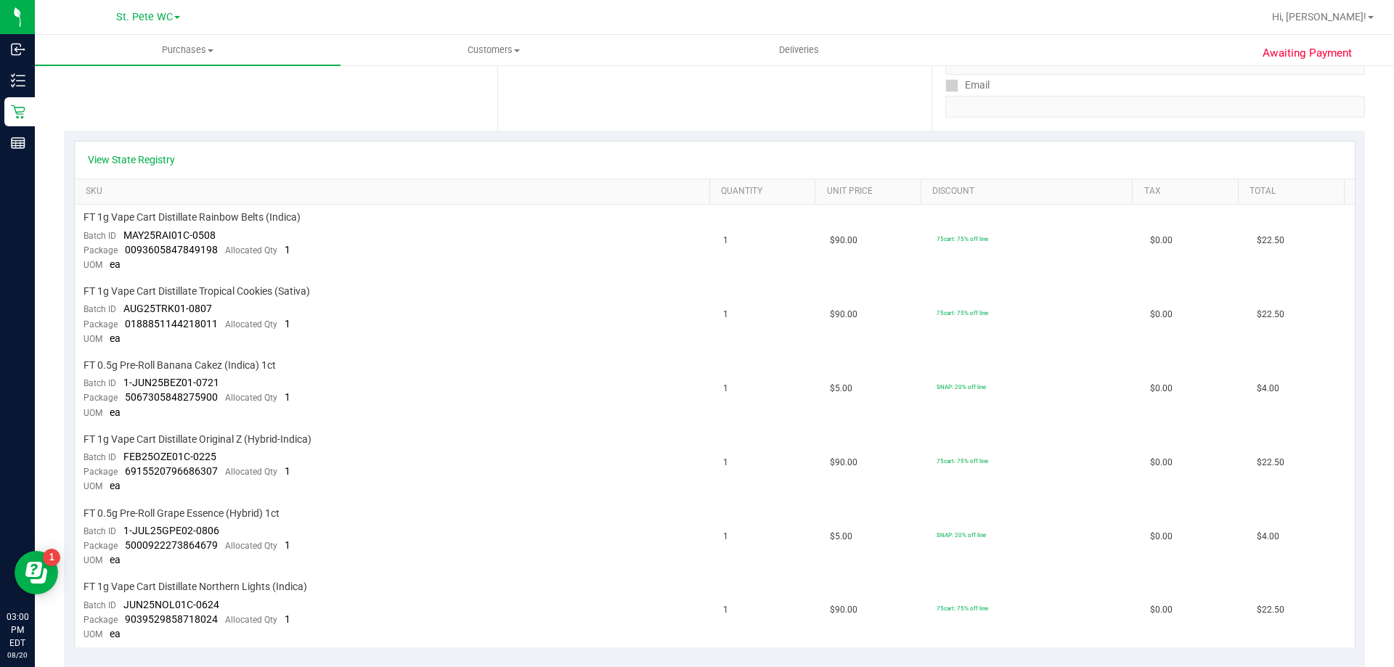
scroll to position [726, 0]
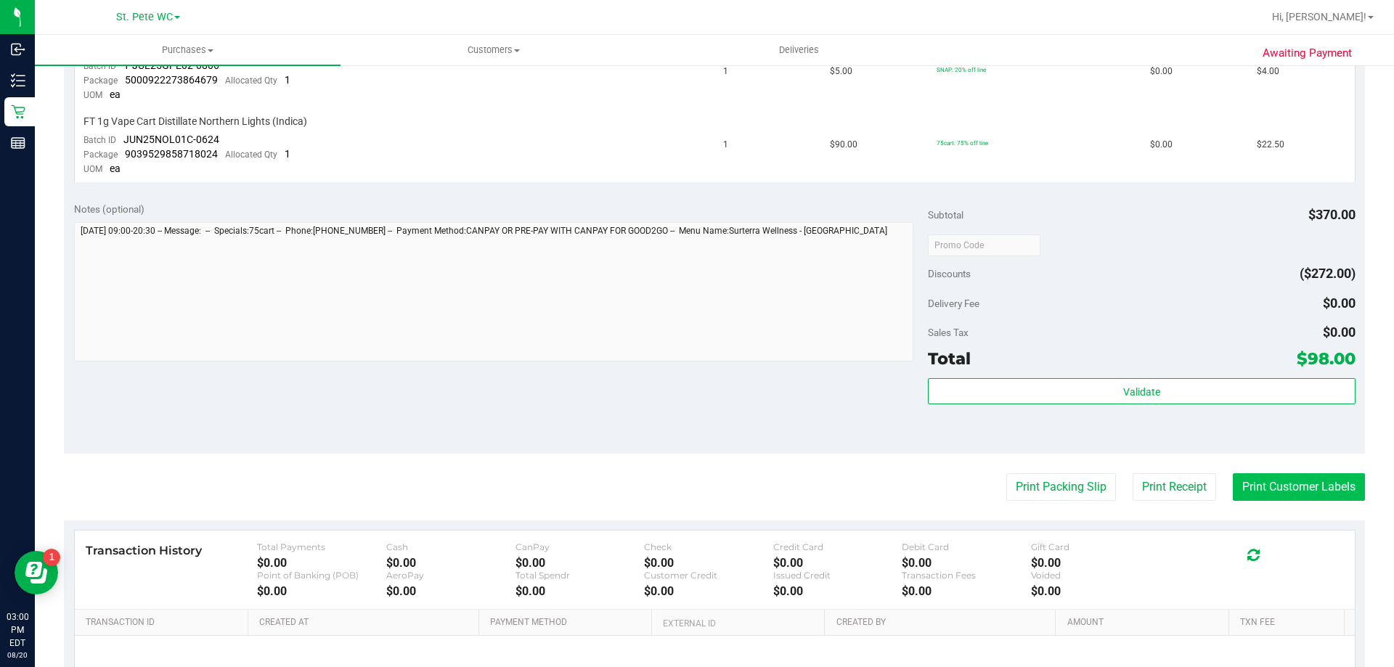
click at [1233, 486] on button "Print Customer Labels" at bounding box center [1299, 487] width 132 height 28
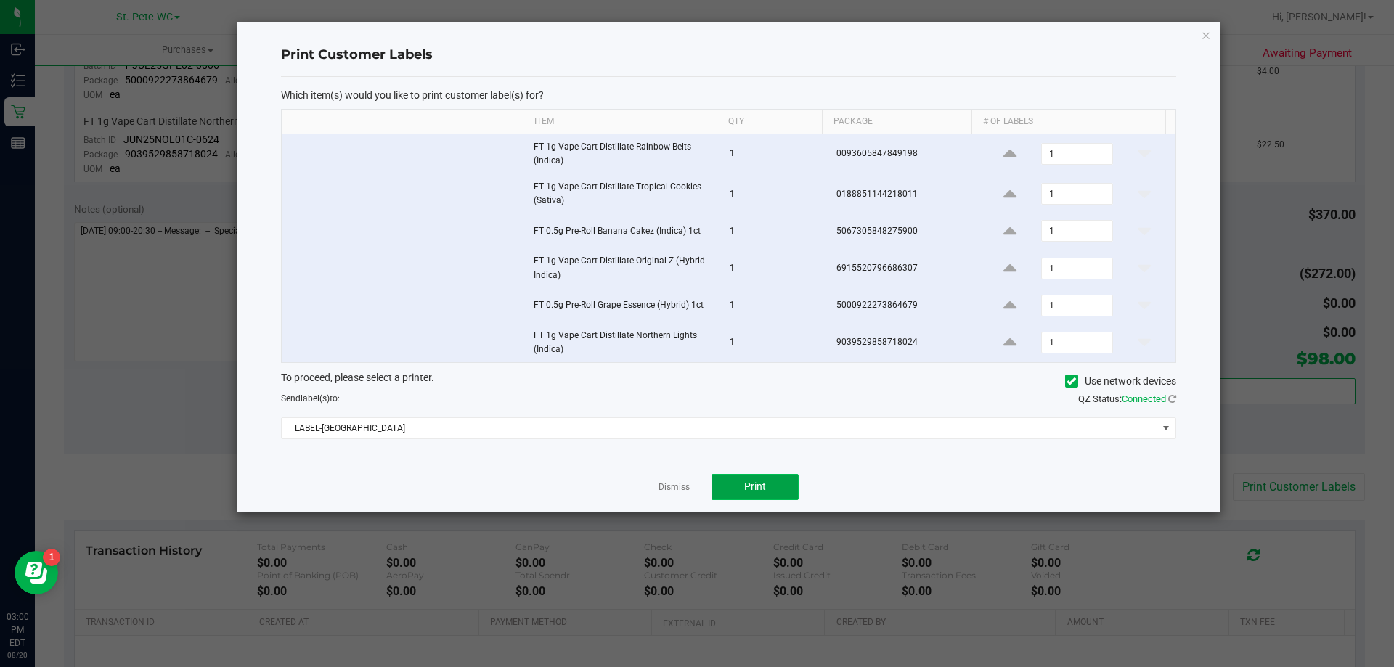
click at [717, 478] on button "Print" at bounding box center [754, 487] width 87 height 26
click at [1206, 32] on icon "button" at bounding box center [1206, 34] width 10 height 17
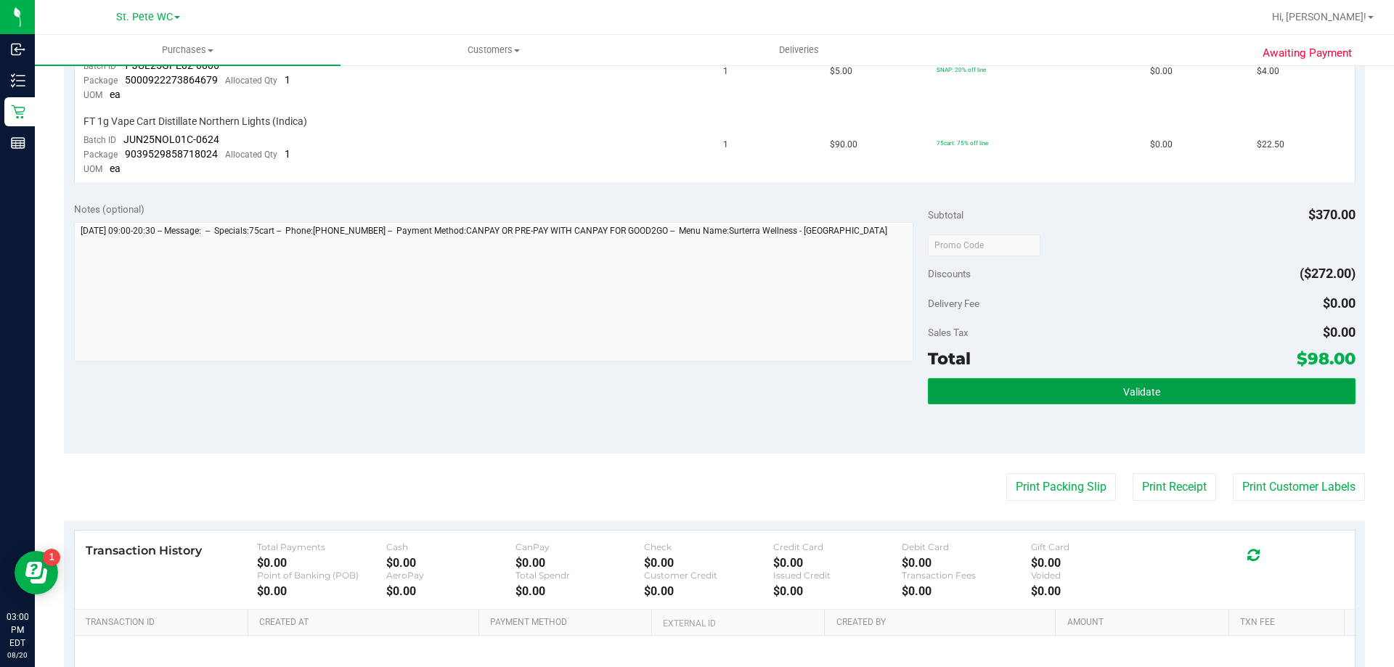
click at [1179, 391] on button "Validate" at bounding box center [1141, 391] width 427 height 26
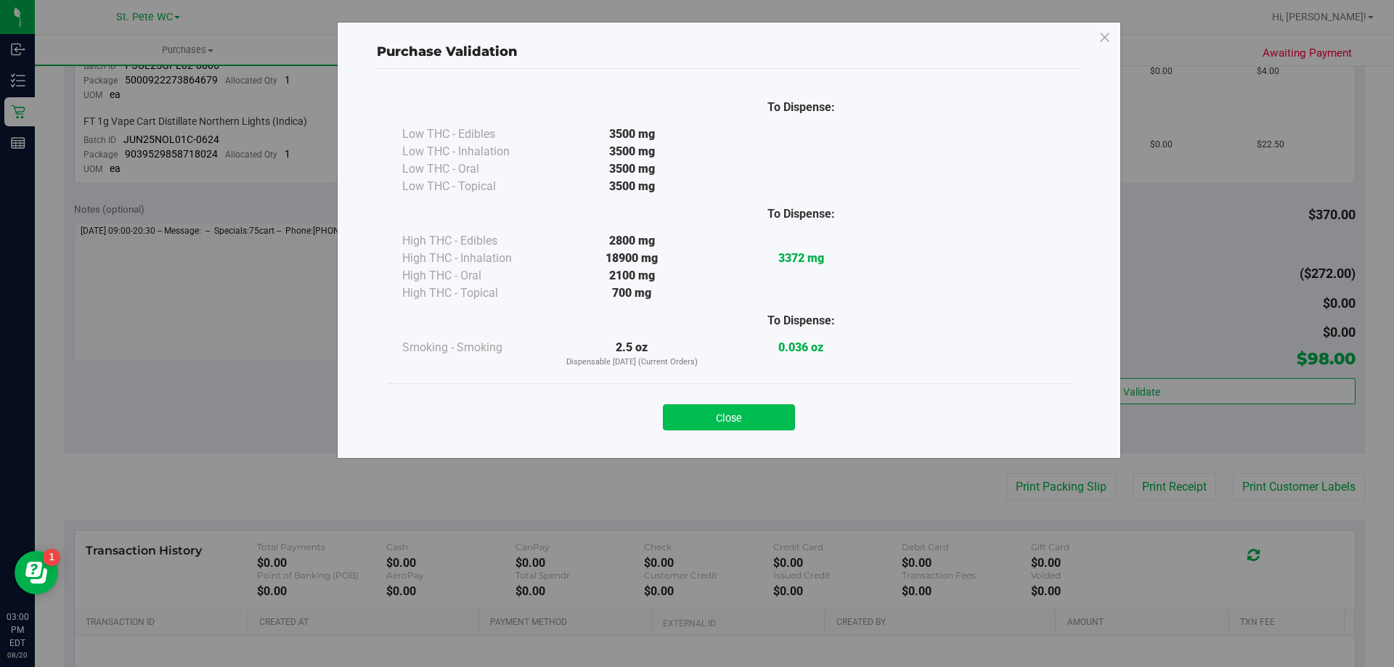
click at [748, 425] on button "Close" at bounding box center [729, 417] width 132 height 26
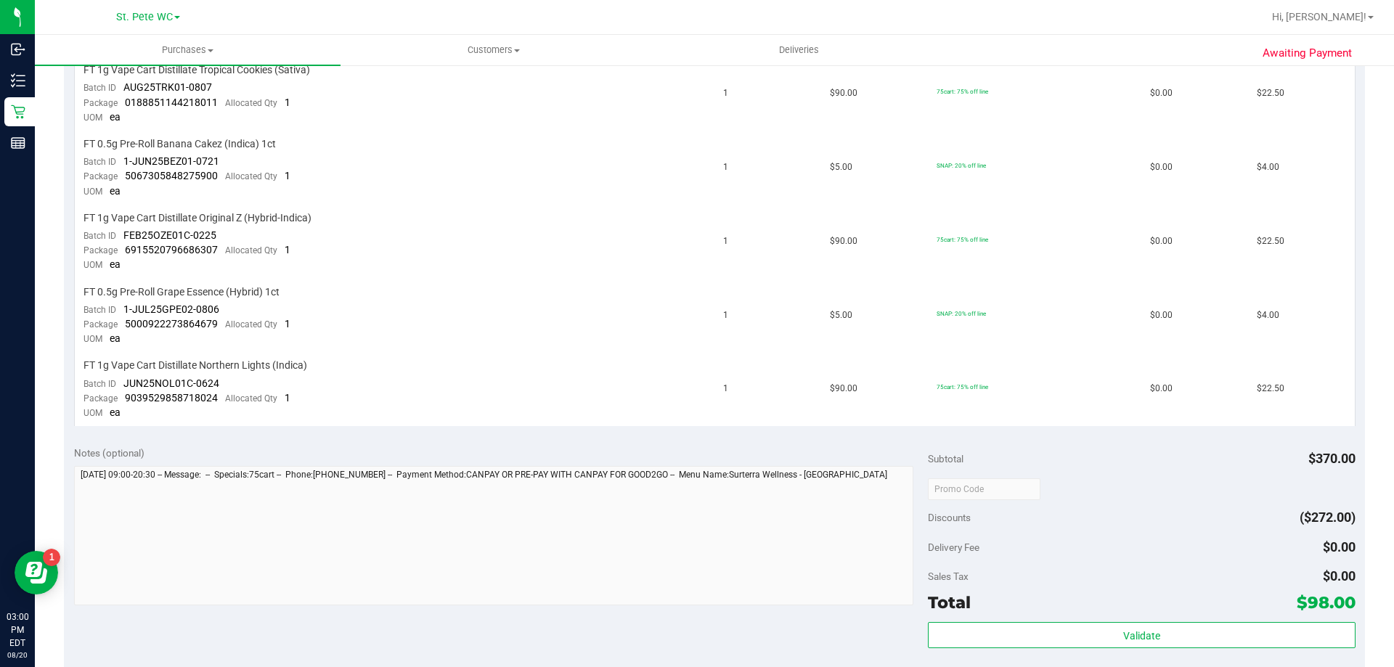
scroll to position [420, 0]
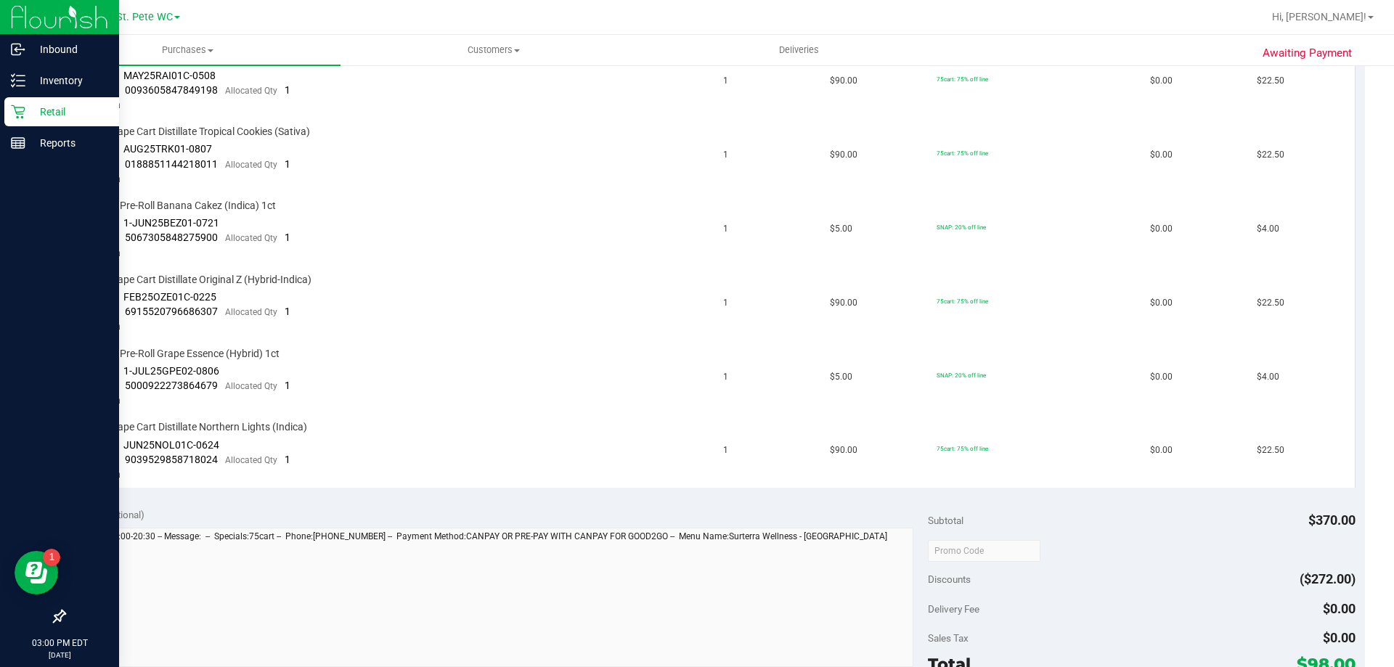
click at [29, 116] on p "Retail" at bounding box center [68, 111] width 87 height 17
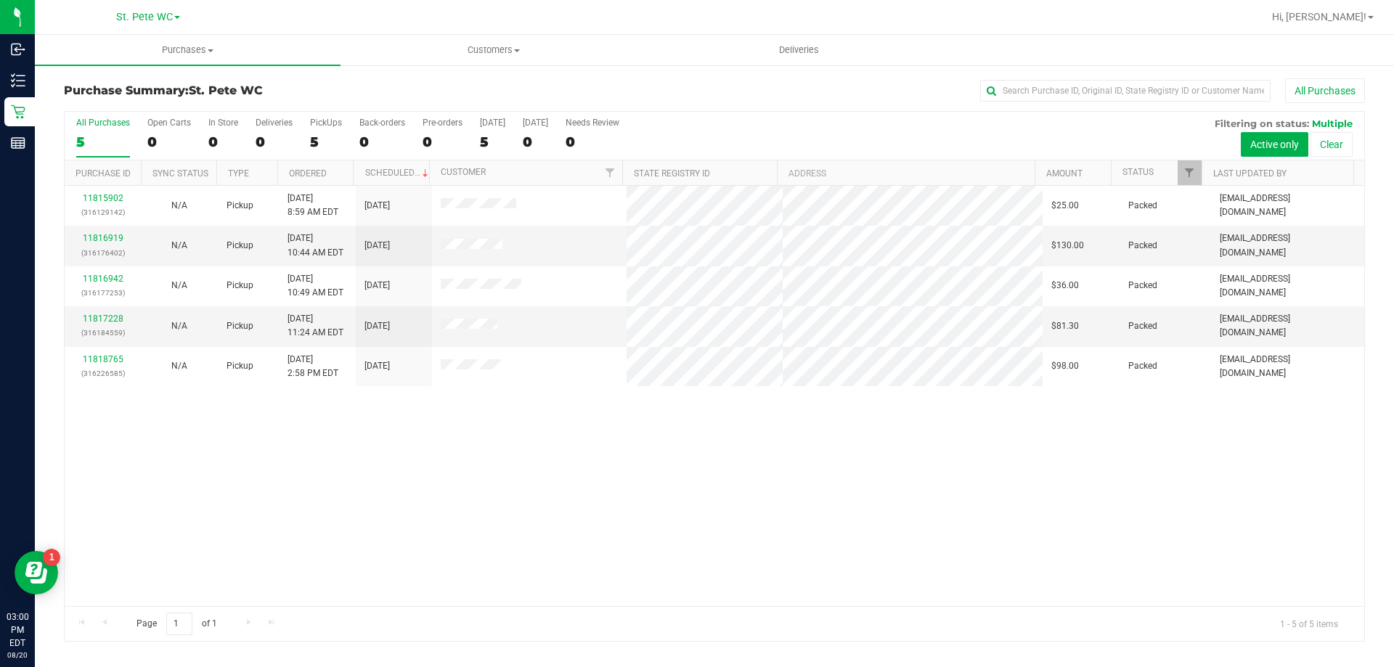
drag, startPoint x: 493, startPoint y: 439, endPoint x: 487, endPoint y: 409, distance: 30.3
click at [493, 437] on div "11815902 (316129142) N/A Pickup [DATE] 8:59 AM EDT 8/20/2025 $25.00 Packed [EMA…" at bounding box center [715, 396] width 1300 height 420
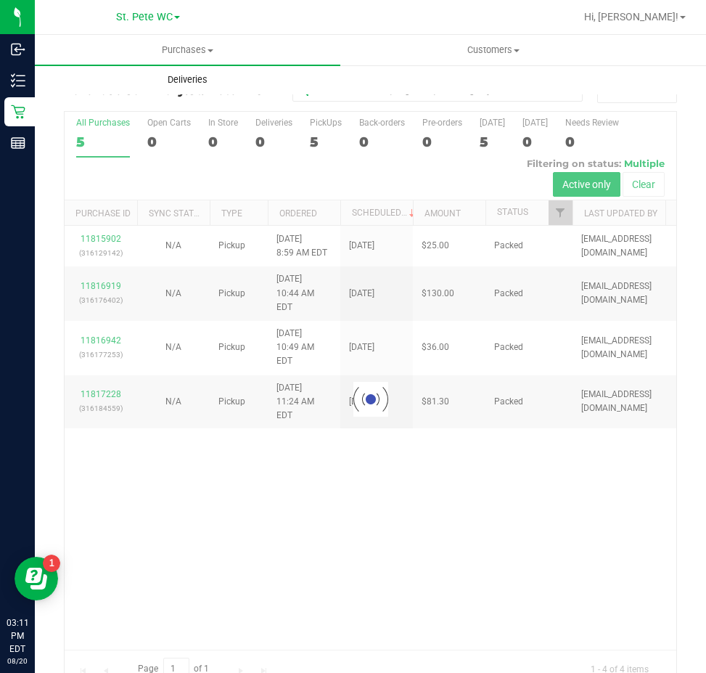
click at [73, 67] on uib-tab-heading "Deliveries" at bounding box center [188, 79] width 304 height 29
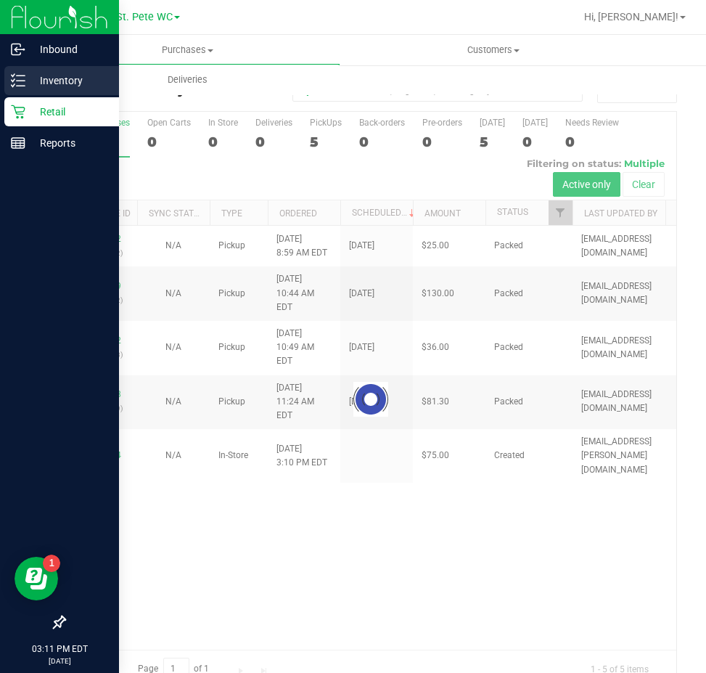
click at [34, 78] on p "Inventory" at bounding box center [68, 80] width 87 height 17
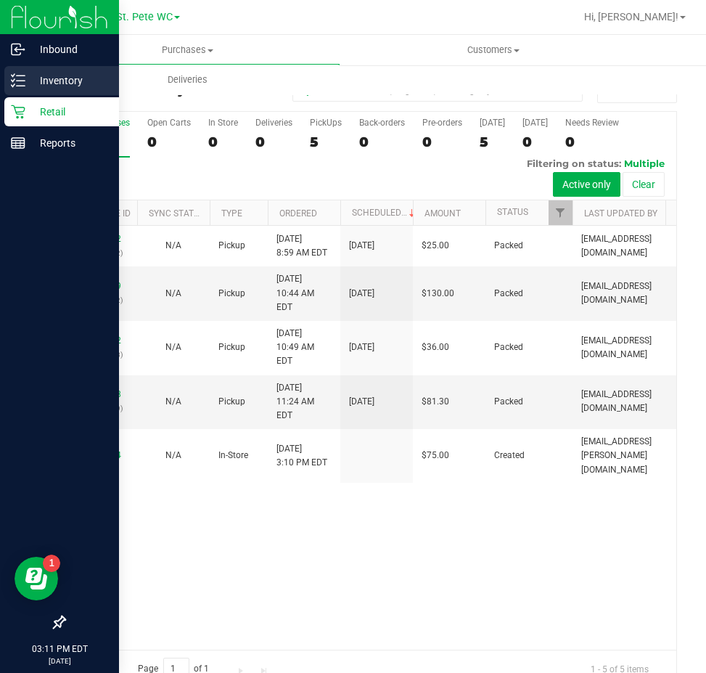
click at [16, 88] on div "Inventory" at bounding box center [61, 80] width 115 height 29
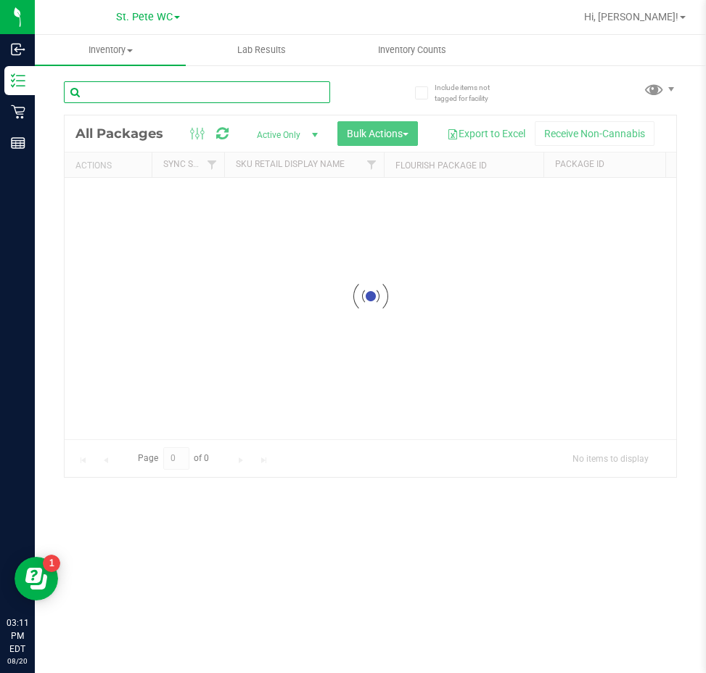
click at [256, 94] on input "text" at bounding box center [197, 92] width 266 height 22
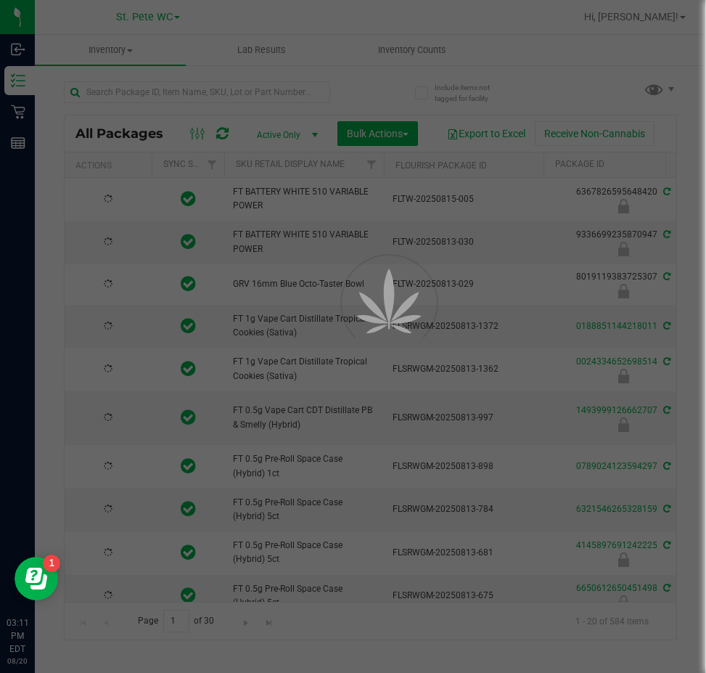
click at [256, 94] on div at bounding box center [353, 336] width 706 height 673
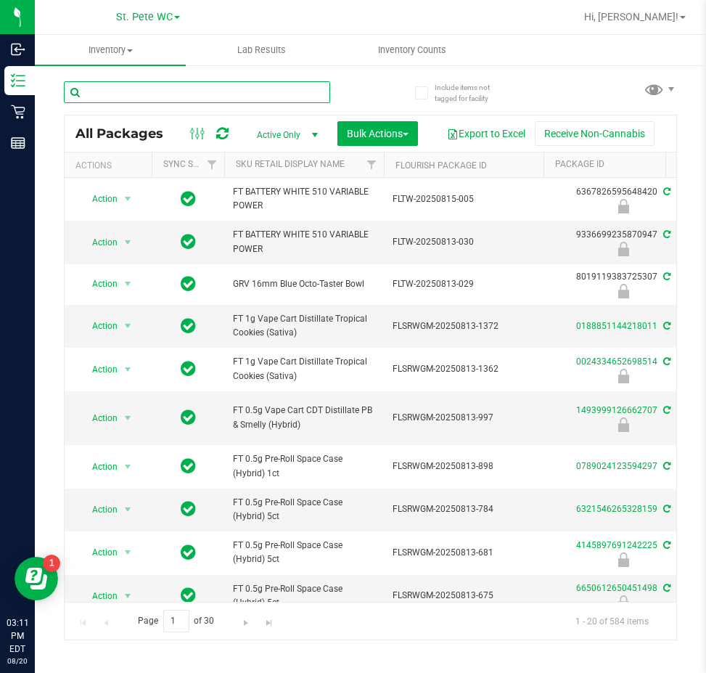
click at [256, 94] on input "text" at bounding box center [197, 92] width 266 height 22
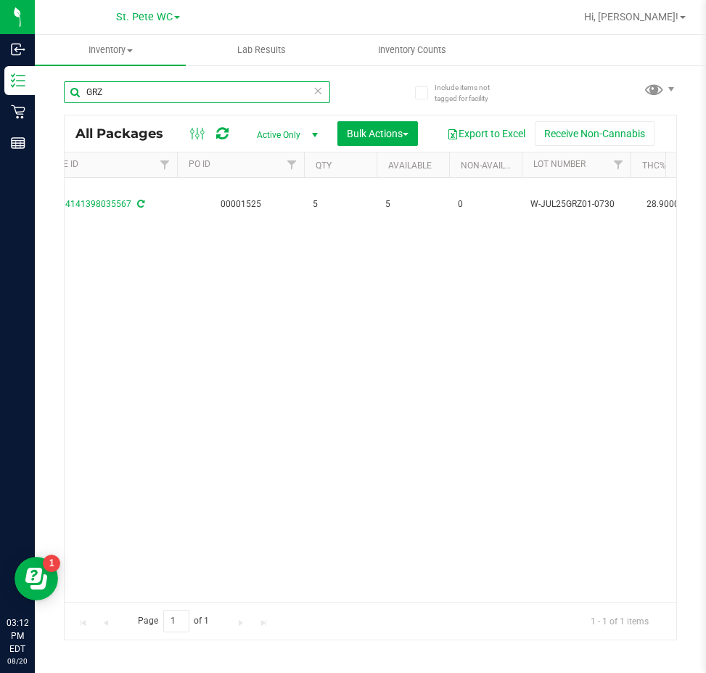
scroll to position [0, 563]
click at [151, 97] on input "GRZ" at bounding box center [197, 92] width 266 height 22
type input "SRZ"
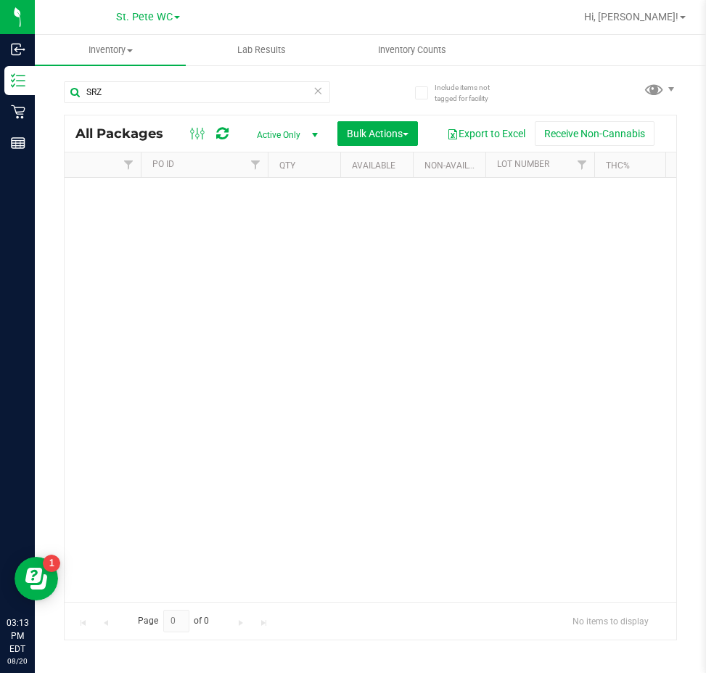
click at [567, 410] on div "No packages match filter criteria." at bounding box center [371, 390] width 612 height 424
